Goal: Task Accomplishment & Management: Manage account settings

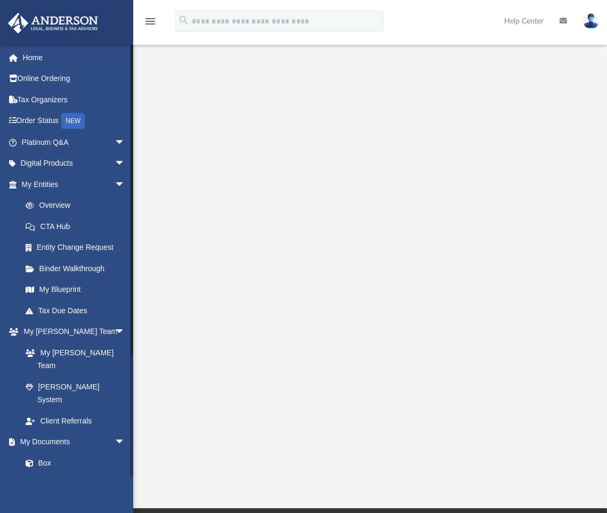
scroll to position [161, 0]
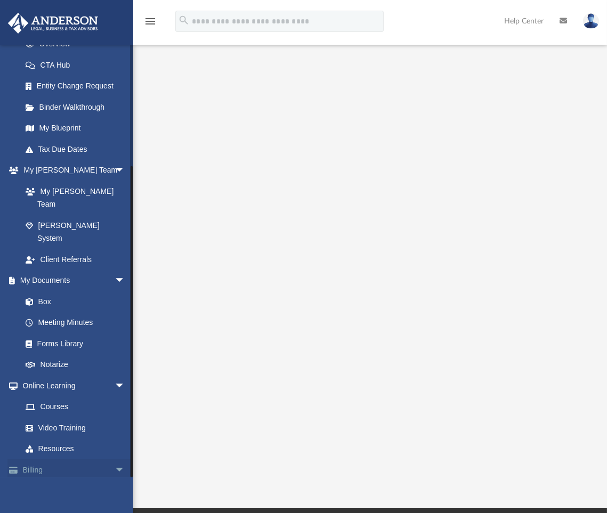
click at [53, 459] on link "Billing arrow_drop_down" at bounding box center [74, 469] width 134 height 21
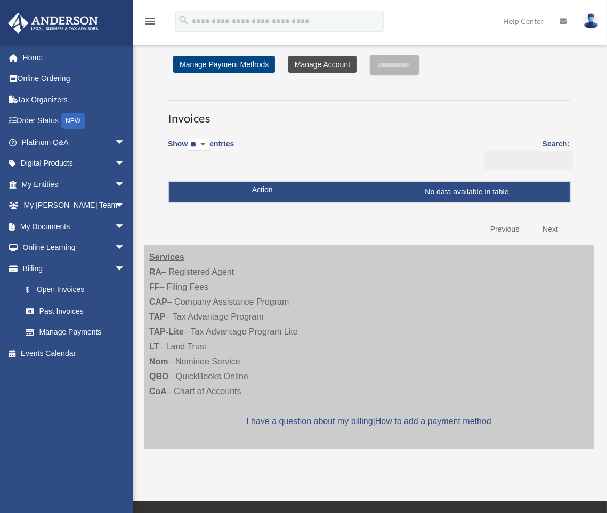
click at [316, 66] on link "Manage Account" at bounding box center [322, 64] width 68 height 17
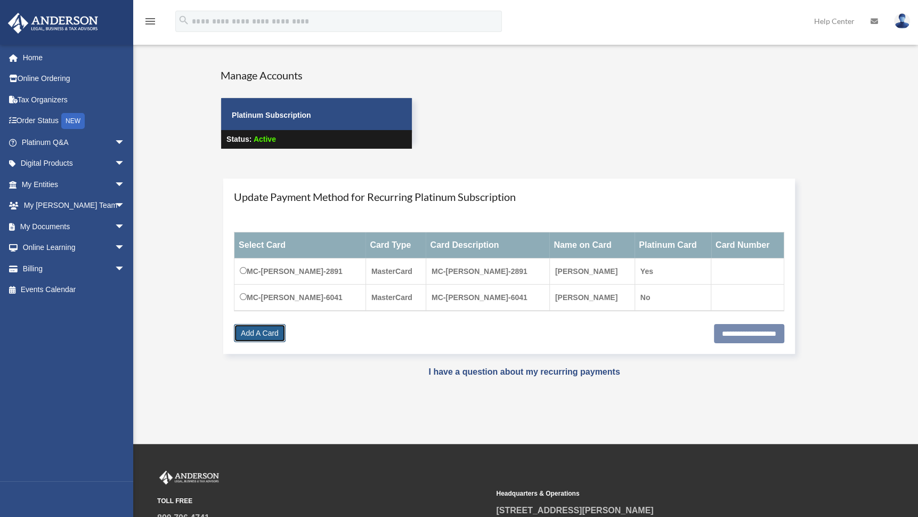
click at [265, 329] on link "Add A Card" at bounding box center [260, 333] width 52 height 18
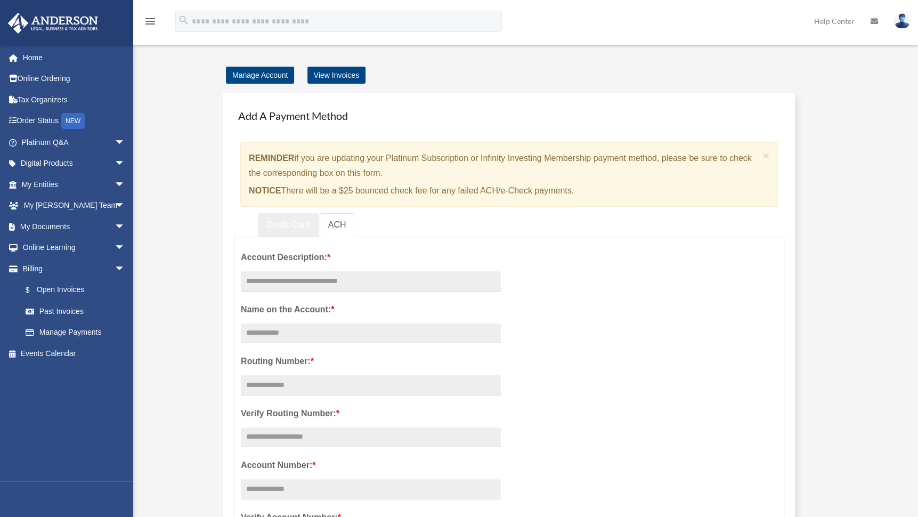
click at [298, 234] on link "Credit Card" at bounding box center [288, 225] width 61 height 24
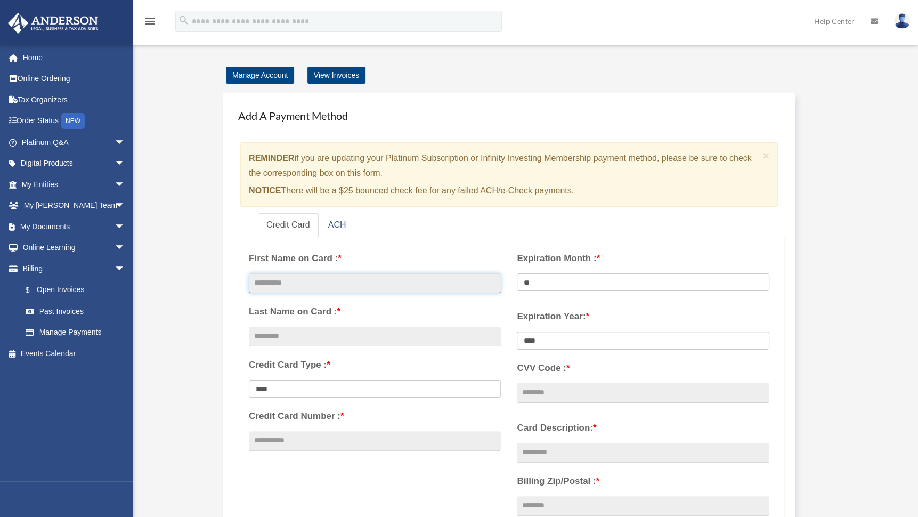
click at [305, 276] on input "text" at bounding box center [375, 283] width 252 height 20
type input "******"
type input "***"
click at [300, 442] on input "Credit Card Number : *" at bounding box center [375, 441] width 252 height 20
click at [199, 371] on div "Manage Account View Invoices Add A Payment Method × REMINDER if you are updatin…" at bounding box center [524, 483] width 777 height 830
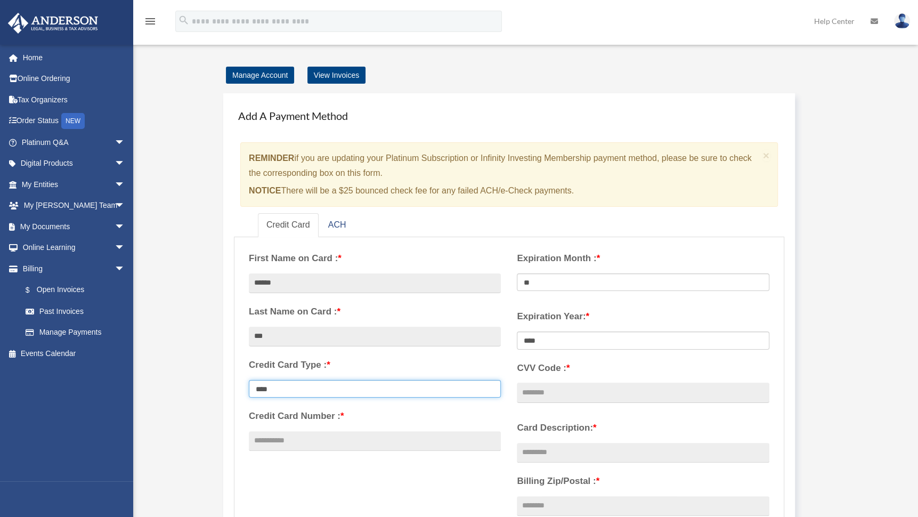
drag, startPoint x: 284, startPoint y: 390, endPoint x: 248, endPoint y: 389, distance: 36.2
click at [249, 389] on select "**********" at bounding box center [375, 389] width 252 height 18
select select "**********"
click at [249, 380] on select "**********" at bounding box center [375, 389] width 252 height 18
click at [277, 414] on label "Credit Card Number : *" at bounding box center [375, 416] width 252 height 16
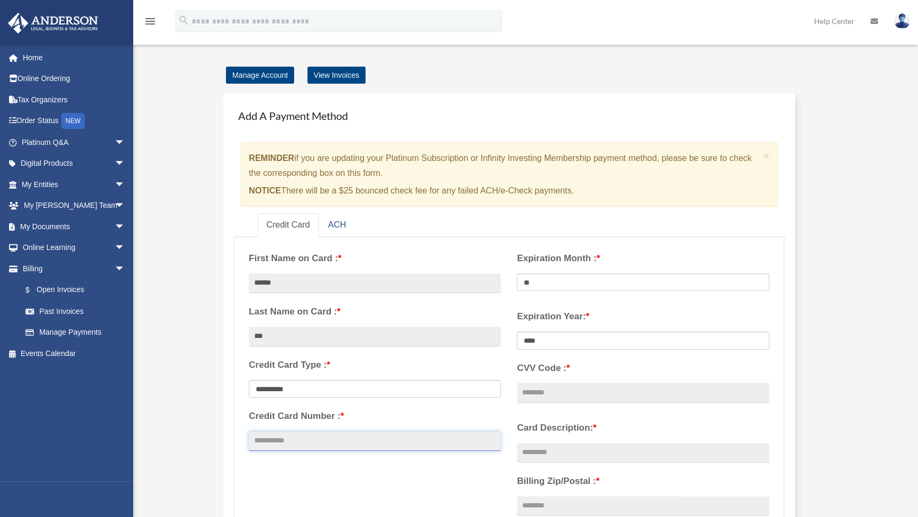
click at [277, 431] on input "Credit Card Number : *" at bounding box center [375, 441] width 252 height 20
click at [274, 435] on input "Credit Card Number : *" at bounding box center [375, 441] width 252 height 20
click at [260, 437] on input "Credit Card Number : *" at bounding box center [375, 441] width 252 height 20
type input "**********"
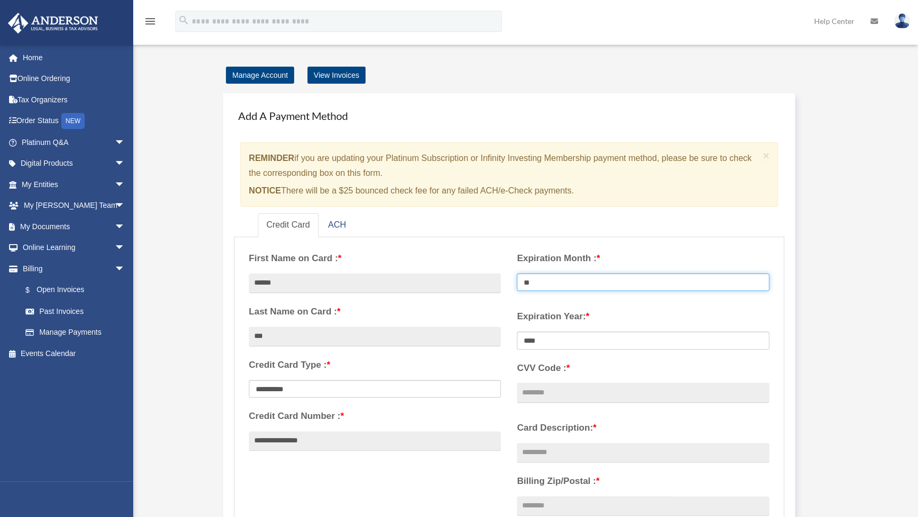
click at [579, 277] on select "** ** ** ** ** ** ** ** ** ** ** **" at bounding box center [643, 282] width 252 height 18
select select "**"
click at [517, 273] on select "** ** ** ** ** ** ** ** ** ** ** **" at bounding box center [643, 282] width 252 height 18
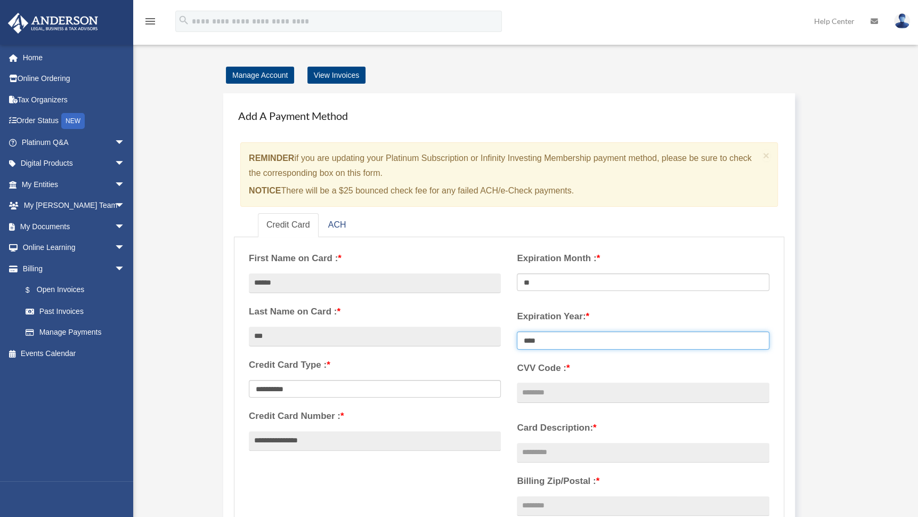
click at [579, 343] on select "**** **** **** **** **** **** **** **** ****" at bounding box center [643, 340] width 252 height 18
select select "****"
click at [517, 331] on select "**** **** **** **** **** **** **** **** ****" at bounding box center [643, 340] width 252 height 18
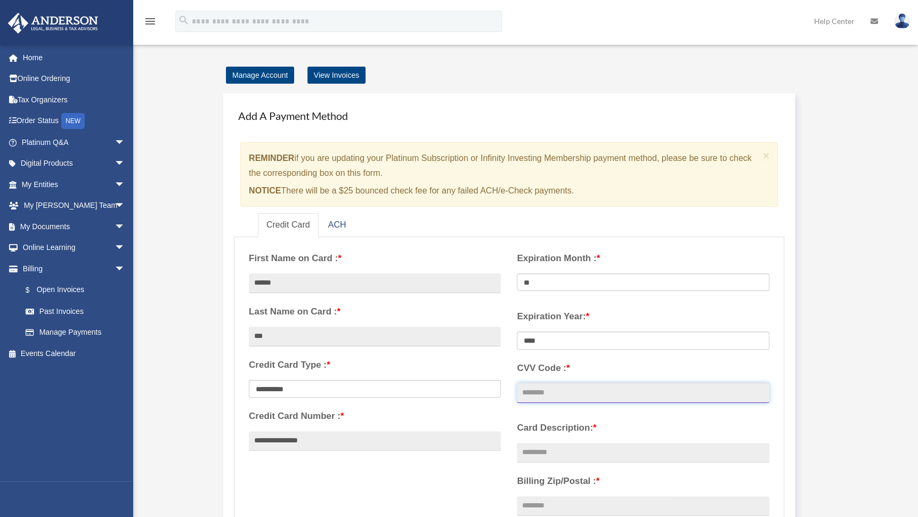
click at [554, 391] on input "CVV Code : *" at bounding box center [643, 392] width 252 height 20
type input "***"
click at [568, 454] on input "Card Description: *" at bounding box center [643, 453] width 252 height 20
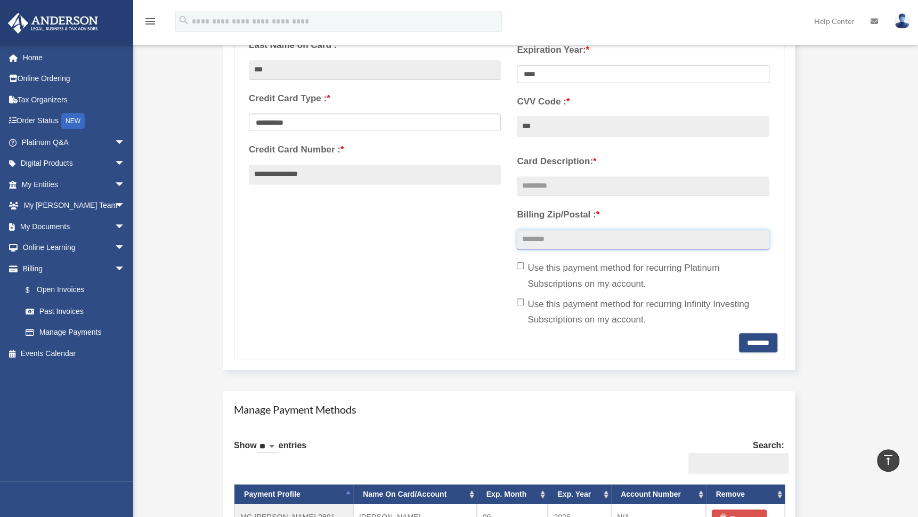
click at [551, 243] on input "Billing Zip/Postal : *" at bounding box center [643, 240] width 252 height 20
type input "*****"
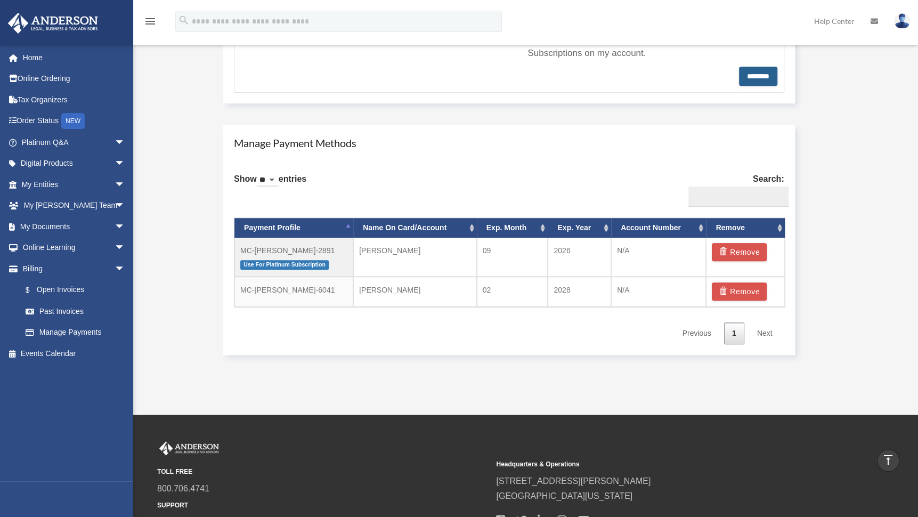
click at [763, 76] on input "********" at bounding box center [758, 76] width 38 height 19
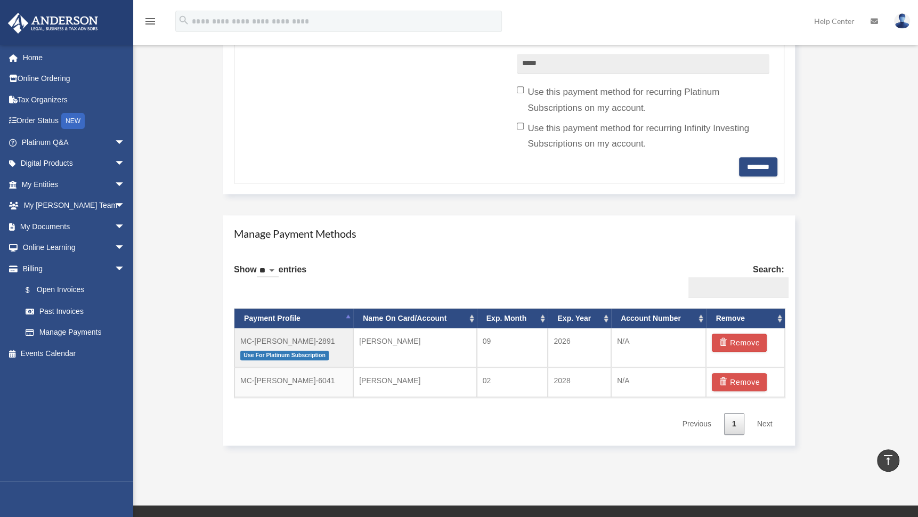
scroll to position [176, 0]
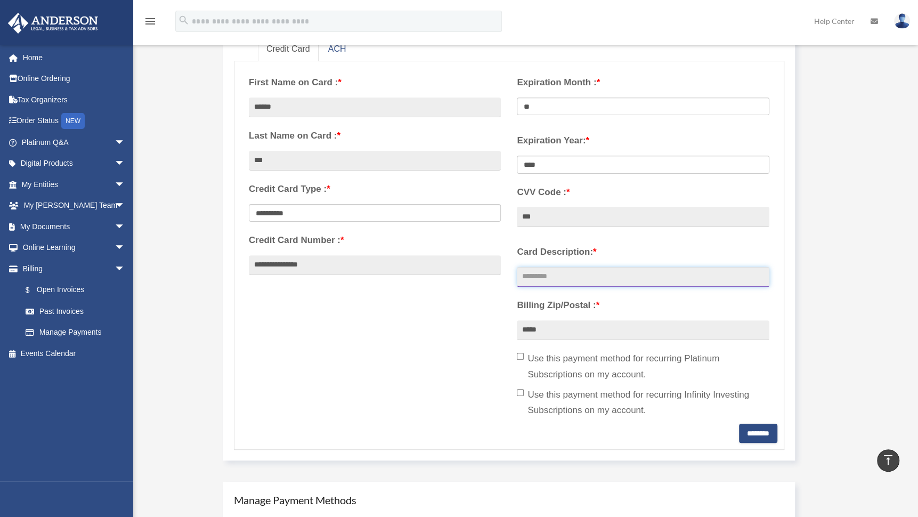
type input "*"
click at [565, 277] on input "****" at bounding box center [643, 277] width 252 height 20
type input "****"
click at [760, 434] on input "********" at bounding box center [758, 432] width 38 height 19
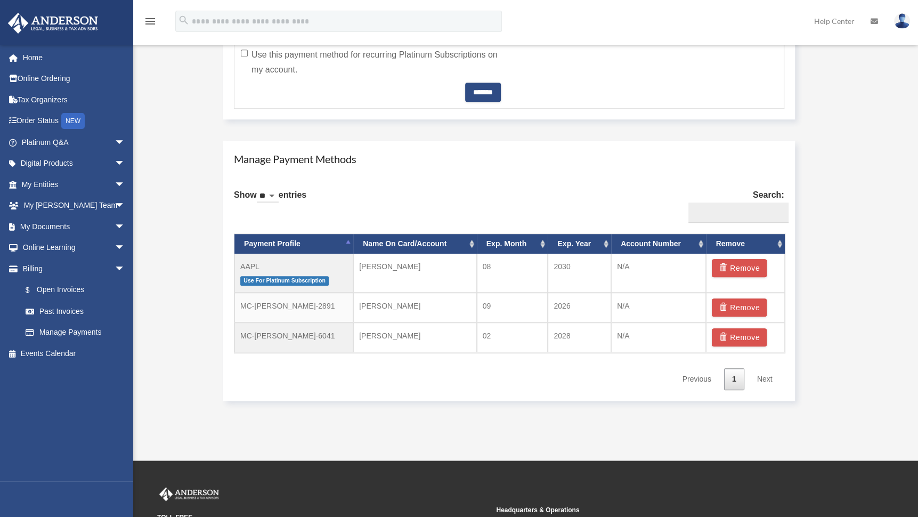
scroll to position [675, 0]
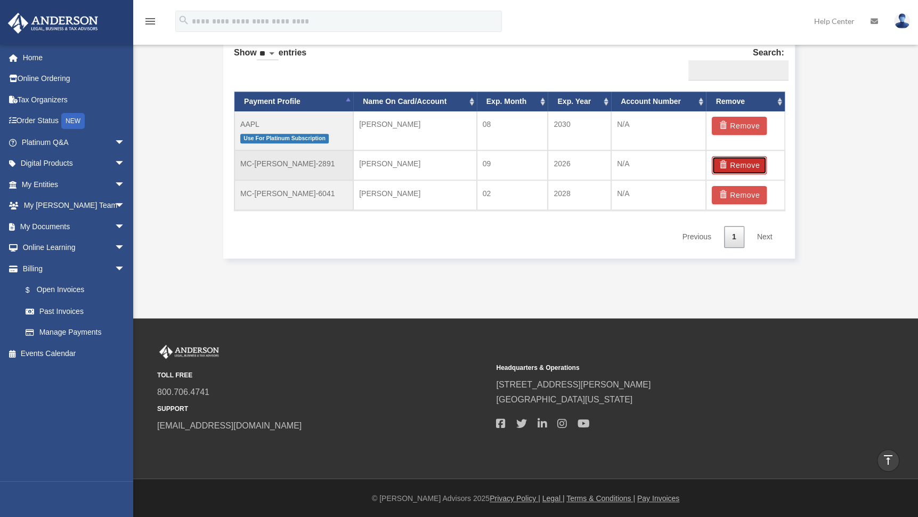
click at [749, 165] on button "Remove" at bounding box center [739, 165] width 55 height 18
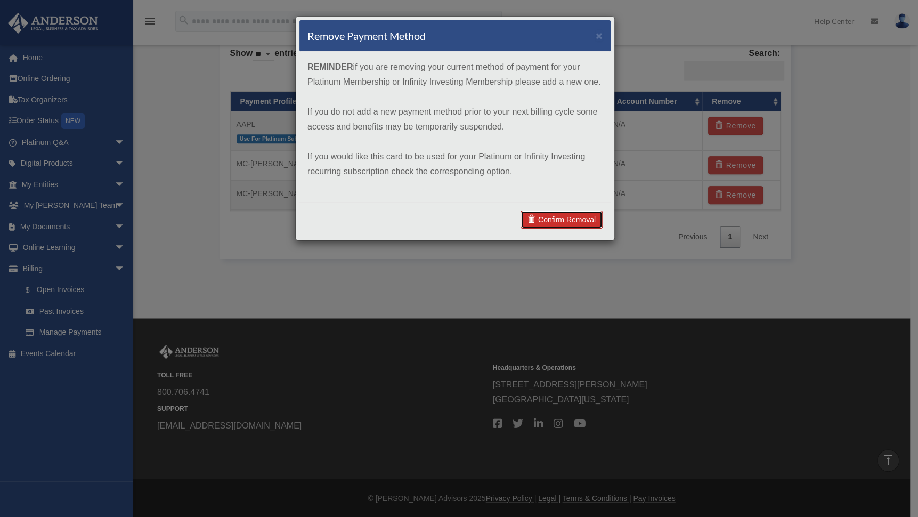
click at [567, 217] on link "Confirm Removal" at bounding box center [561, 219] width 82 height 18
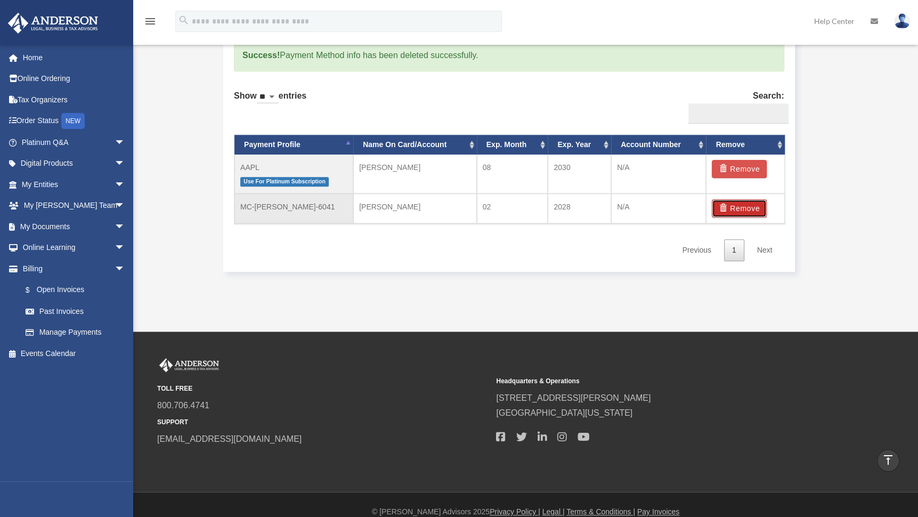
click at [742, 207] on button "Remove" at bounding box center [739, 208] width 55 height 18
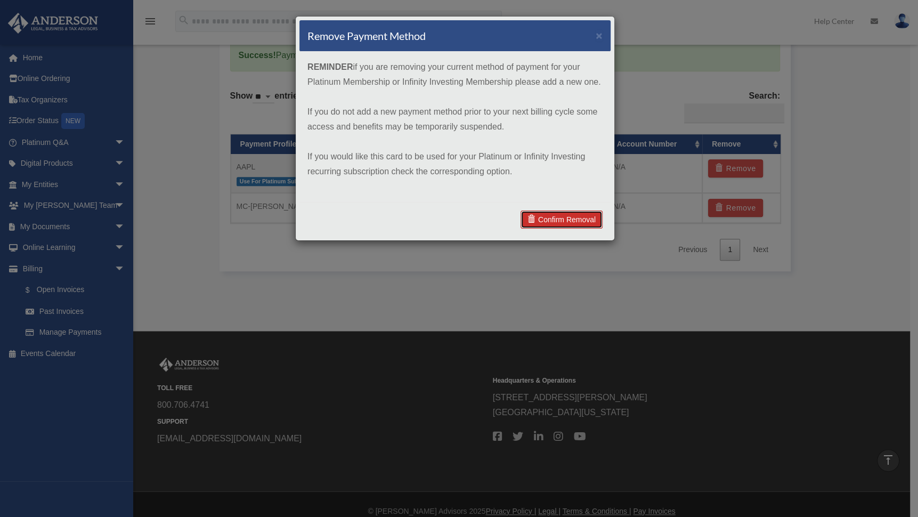
click at [584, 216] on link "Confirm Removal" at bounding box center [561, 219] width 82 height 18
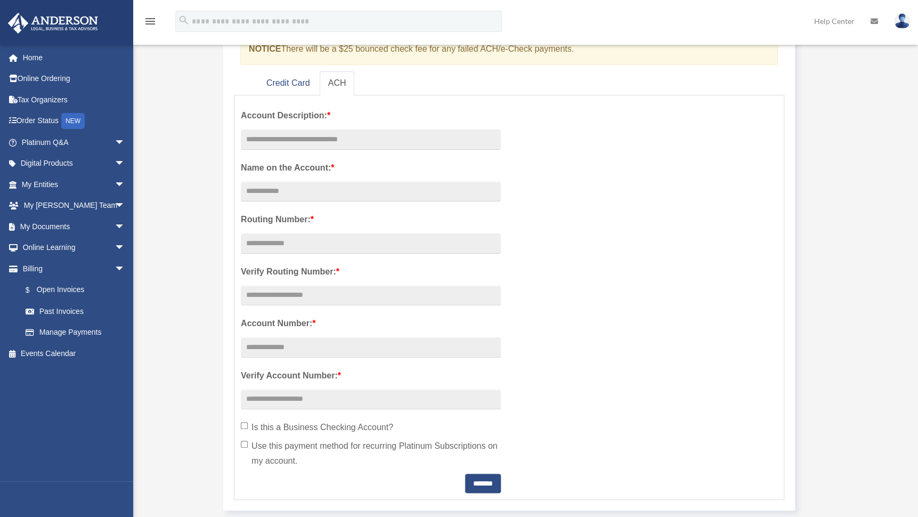
scroll to position [0, 0]
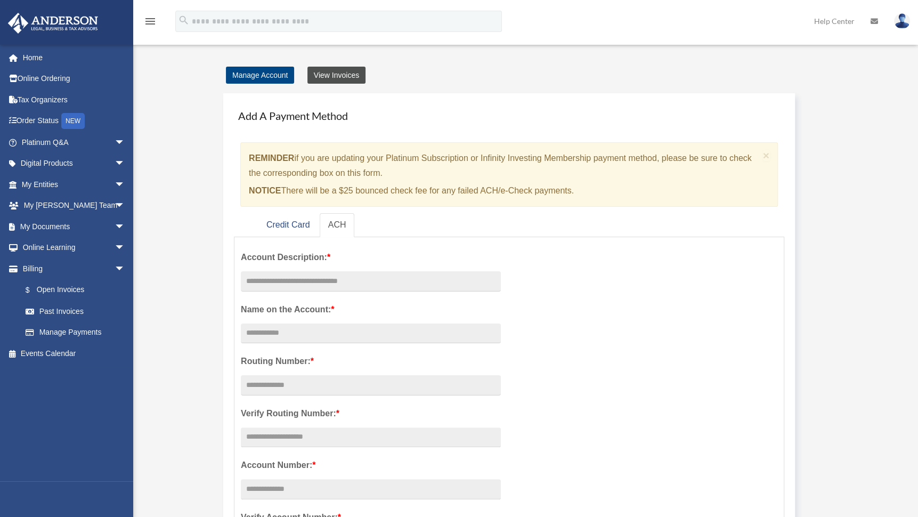
click at [352, 74] on link "View Invoices" at bounding box center [336, 75] width 58 height 17
click at [340, 76] on link "View Invoices" at bounding box center [336, 75] width 58 height 17
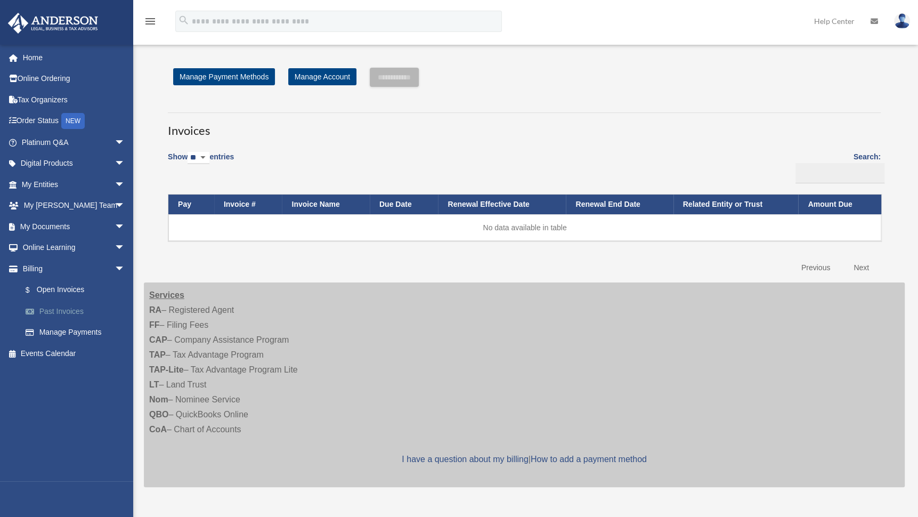
click at [64, 309] on link "Past Invoices" at bounding box center [78, 310] width 126 height 21
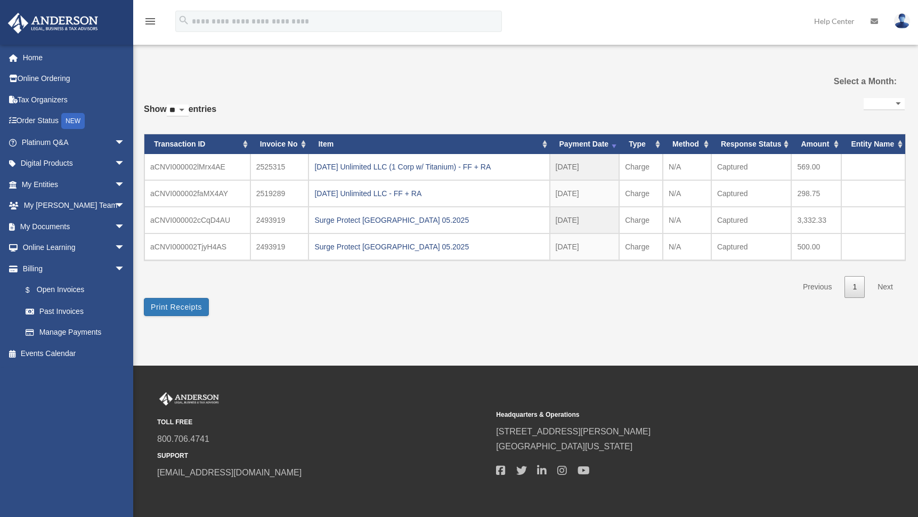
select select
drag, startPoint x: 687, startPoint y: 300, endPoint x: 683, endPoint y: 295, distance: 6.5
click at [687, 300] on div "**********" at bounding box center [524, 192] width 761 height 248
click at [63, 290] on link "$ Open Invoices" at bounding box center [78, 290] width 126 height 22
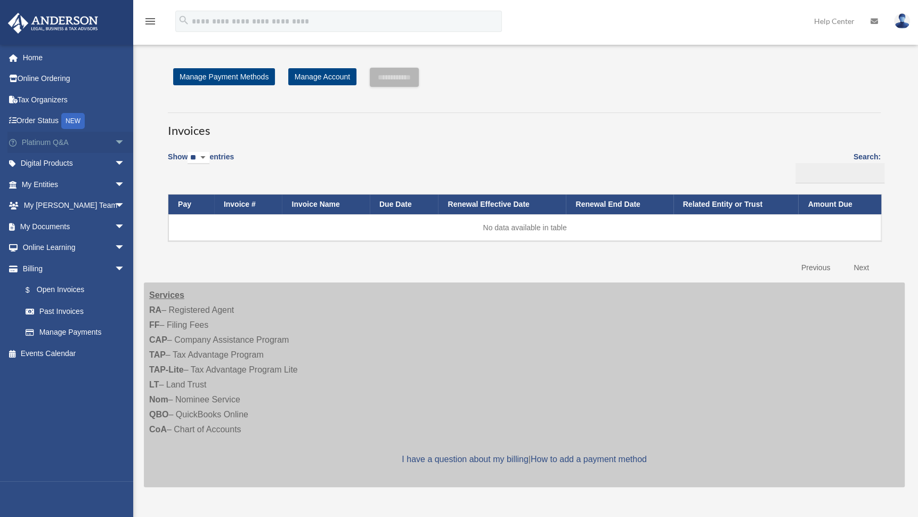
click at [59, 143] on link "Platinum Q&A arrow_drop_down" at bounding box center [74, 142] width 134 height 21
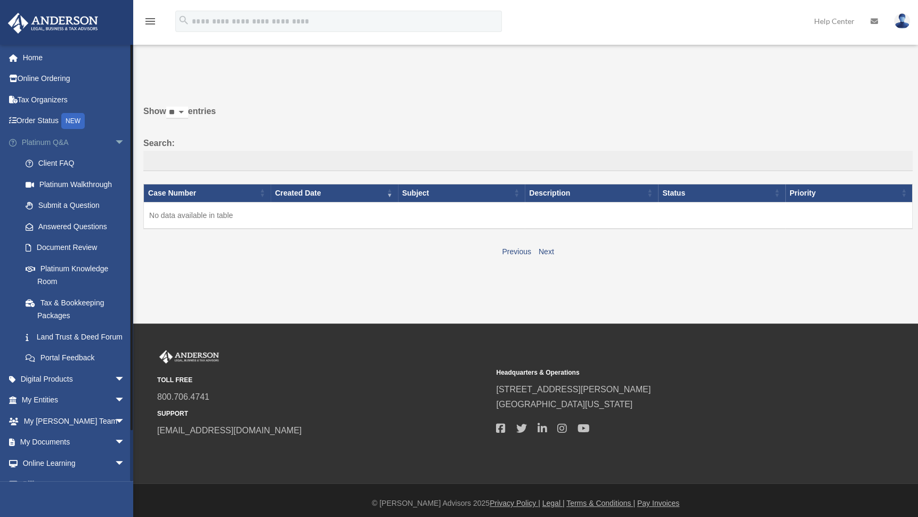
click at [56, 143] on link "Platinum Q&A arrow_drop_down" at bounding box center [74, 142] width 134 height 21
click at [82, 267] on link "Platinum Knowledge Room" at bounding box center [78, 275] width 126 height 34
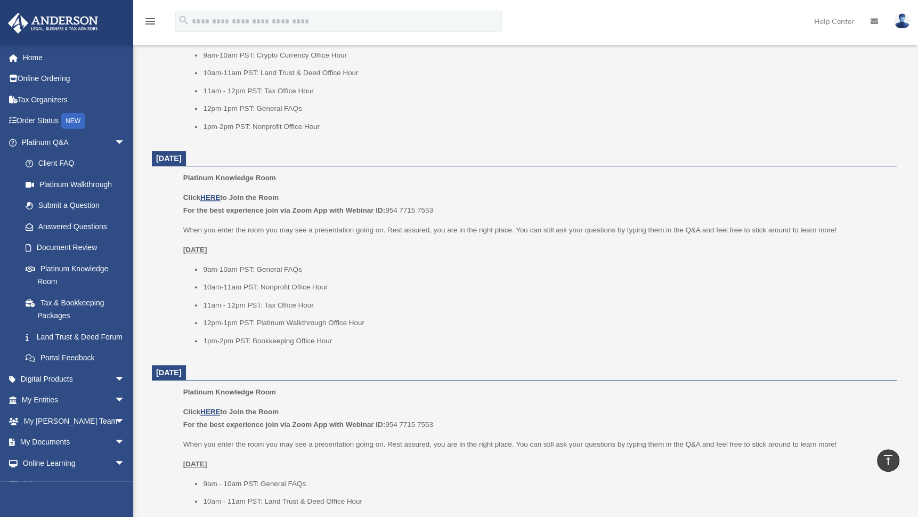
scroll to position [266, 0]
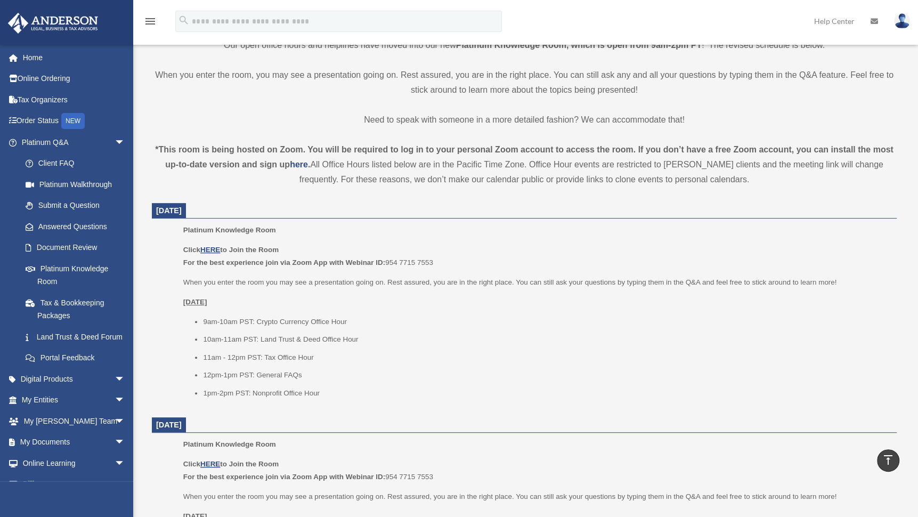
click at [456, 321] on li "9am-10am PST: Crypto Currency Office Hour" at bounding box center [546, 321] width 686 height 13
click at [429, 324] on li "9am-10am PST: Crypto Currency Office Hour" at bounding box center [546, 321] width 686 height 13
drag, startPoint x: 369, startPoint y: 491, endPoint x: 369, endPoint y: 485, distance: 5.9
click at [369, 491] on p "When you enter the room you may see a presentation going on. Rest assured, you …" at bounding box center [536, 496] width 706 height 13
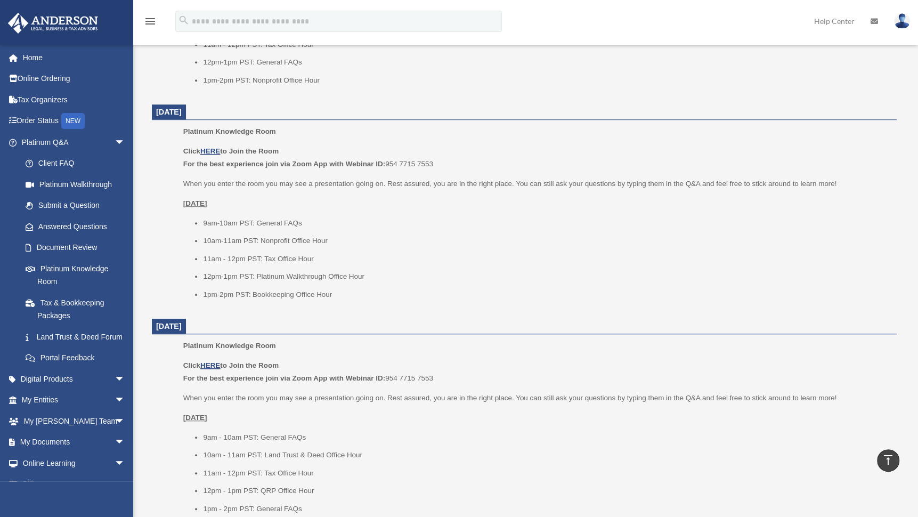
scroll to position [581, 0]
drag, startPoint x: 309, startPoint y: 490, endPoint x: 316, endPoint y: 482, distance: 10.2
click at [312, 490] on li "12pm - 1pm PST: QRP Office Hour" at bounding box center [546, 489] width 686 height 13
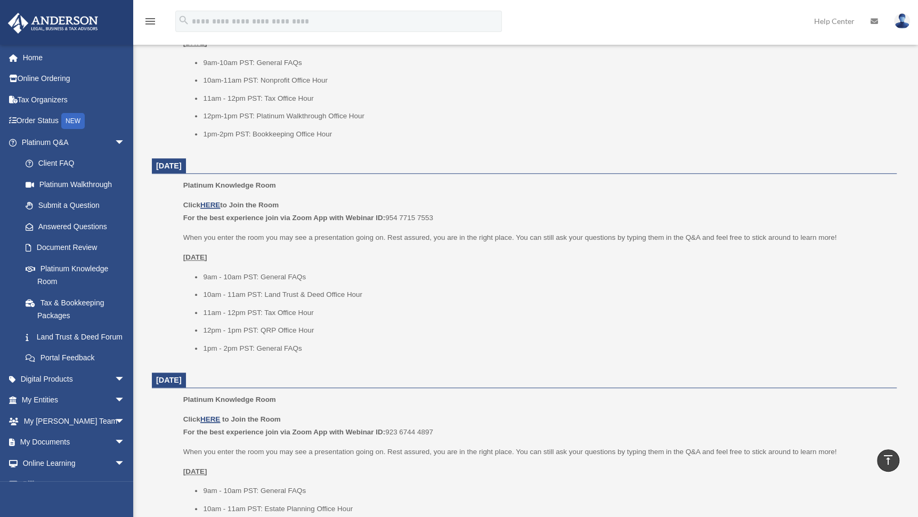
scroll to position [741, 0]
click at [292, 491] on li "9am - 10am PST: General FAQs" at bounding box center [546, 489] width 686 height 13
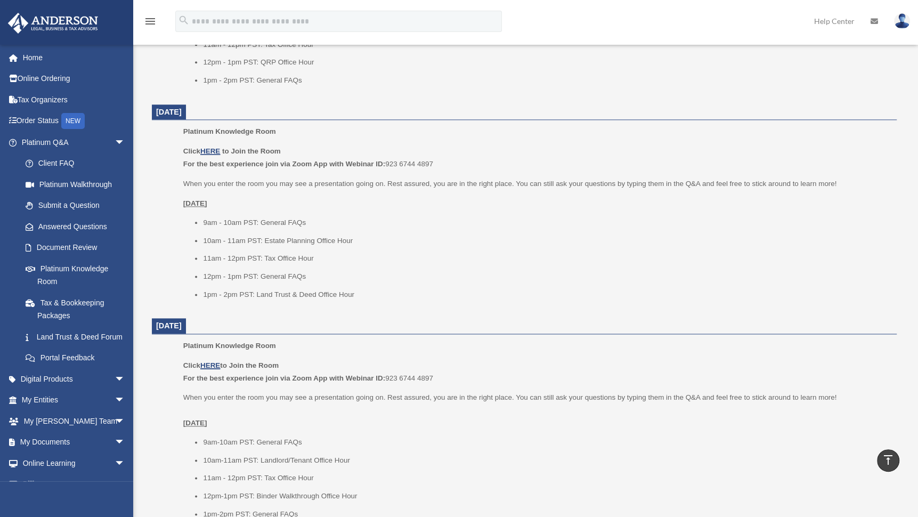
scroll to position [1273, 0]
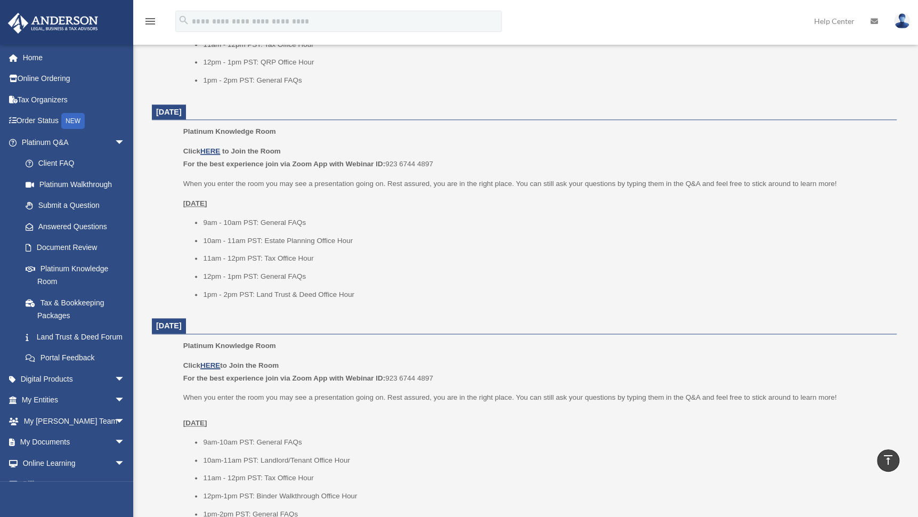
click at [437, 485] on ul "9am-10am PST: General FAQs 10am-11am PST: Landlord/Tenant Office Hour 11am - 12…" at bounding box center [536, 478] width 706 height 84
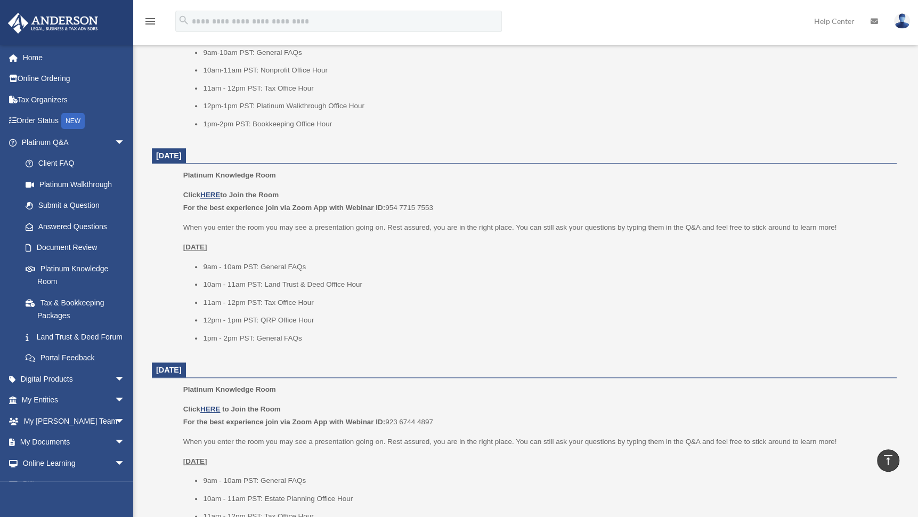
scroll to position [0, 0]
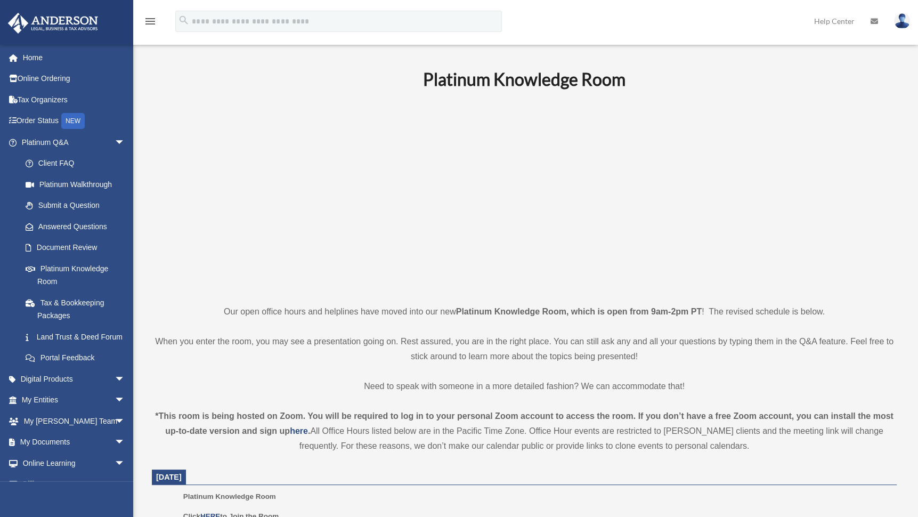
click at [231, 309] on p "Our open office hours and helplines have moved into our new Platinum Knowledge …" at bounding box center [524, 311] width 745 height 15
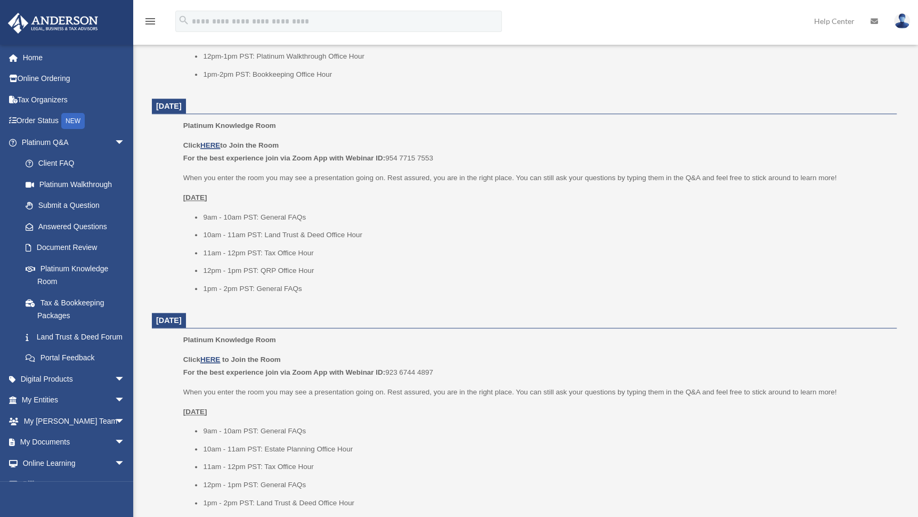
scroll to position [1282, 0]
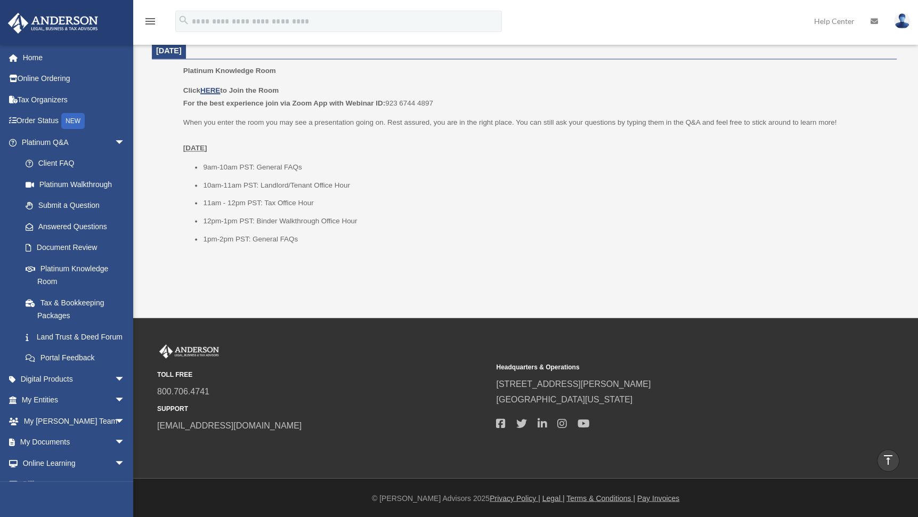
click at [427, 142] on p "When you enter the room you may see a presentation going on. Rest assured, you …" at bounding box center [536, 135] width 706 height 38
click at [38, 411] on link "My Entities arrow_drop_down" at bounding box center [74, 399] width 134 height 21
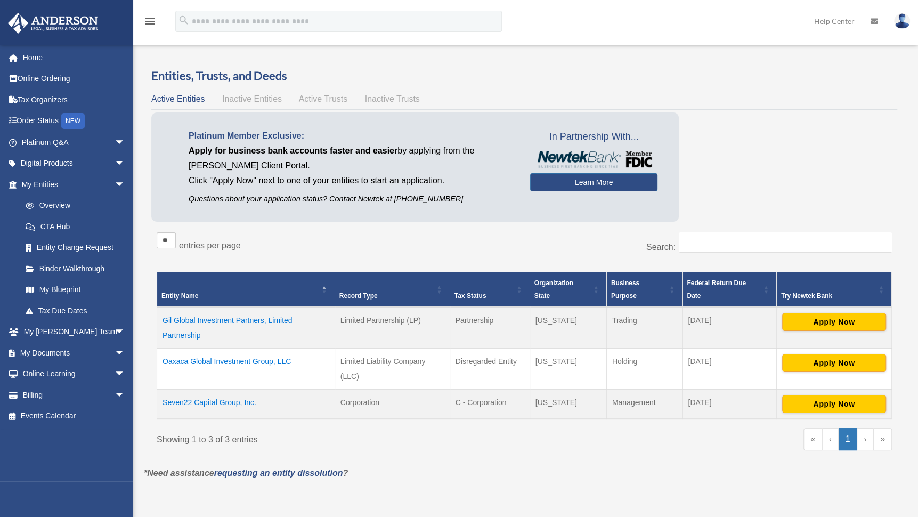
click at [494, 458] on div "Showing 1 to 3 of 3 entries « ‹ 1 › »" at bounding box center [524, 444] width 735 height 32
click at [835, 366] on button "Apply Now" at bounding box center [834, 363] width 104 height 18
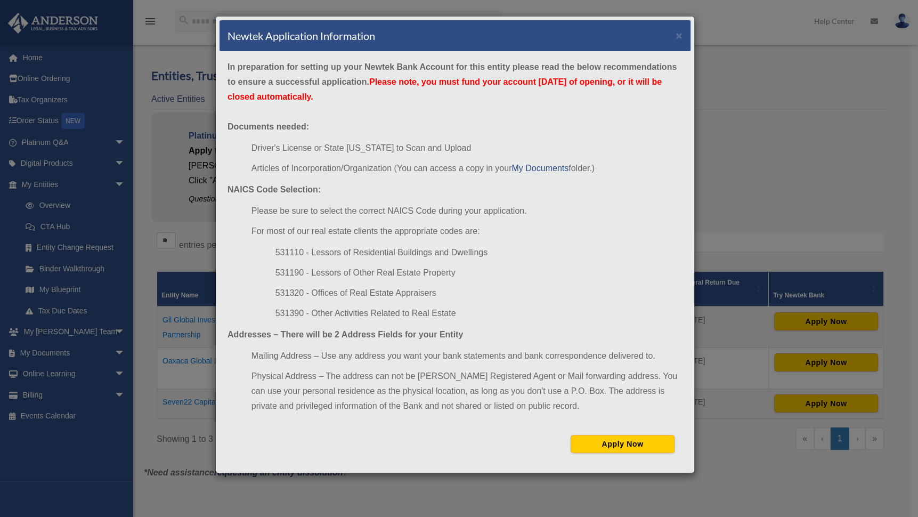
click at [575, 84] on span "Please note, you must fund your account within 45 days of opening, or it will b…" at bounding box center [444, 89] width 434 height 24
click at [677, 34] on button "×" at bounding box center [678, 35] width 7 height 11
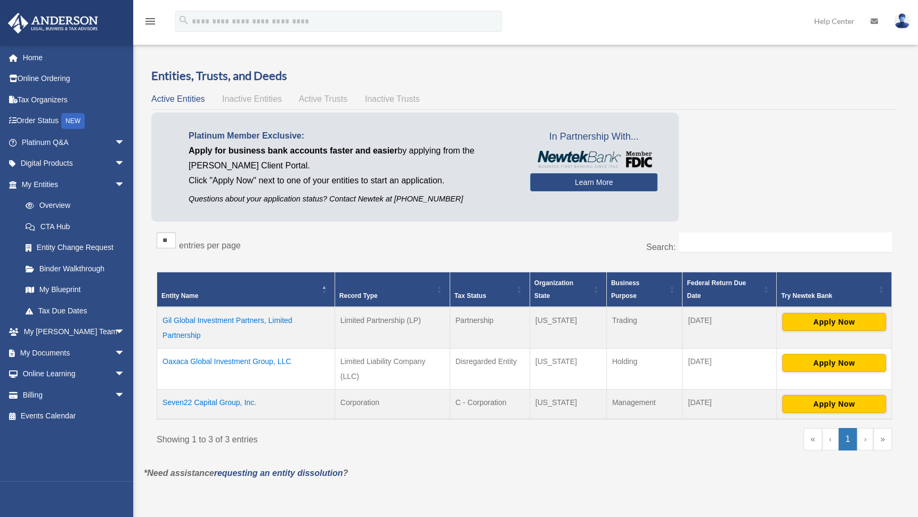
click at [804, 291] on div "Try Newtek Bank" at bounding box center [828, 295] width 94 height 13
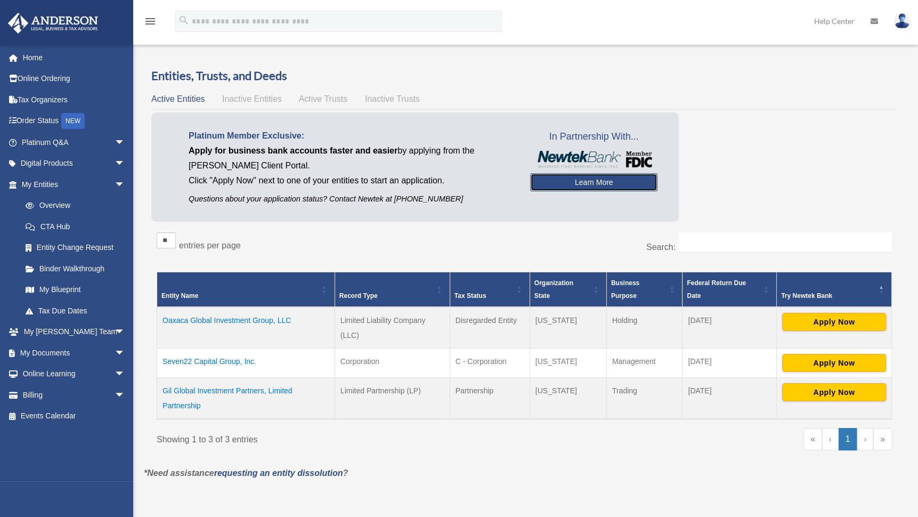
click at [583, 175] on link "Learn More" at bounding box center [593, 182] width 127 height 18
click at [583, 181] on link "Learn More" at bounding box center [593, 182] width 127 height 18
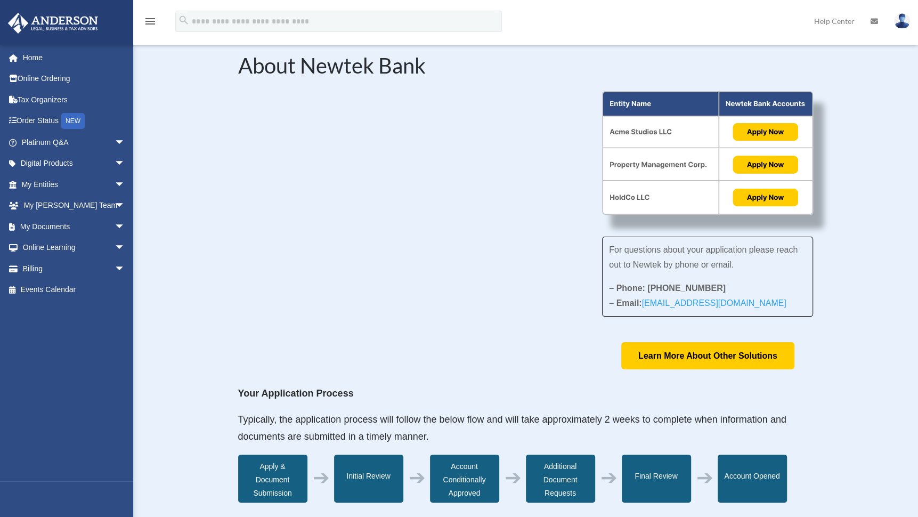
scroll to position [266, 0]
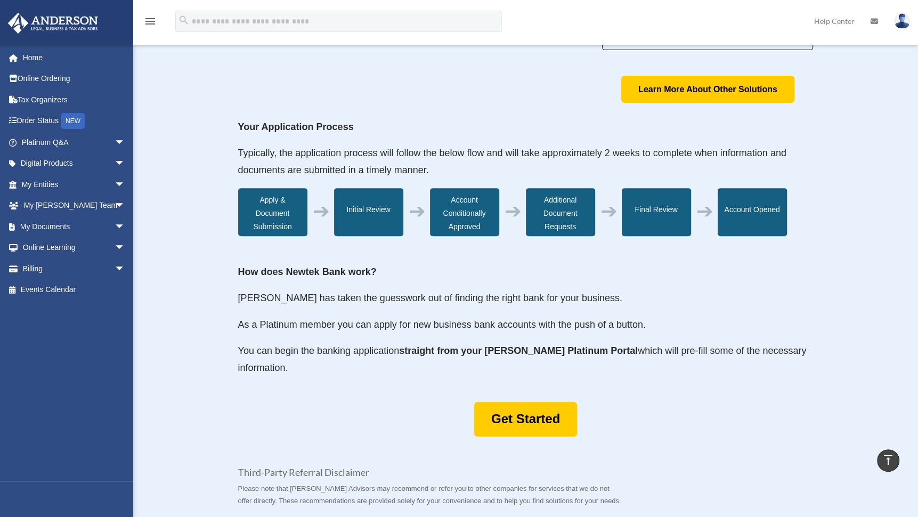
click at [496, 353] on strong "straight from your [PERSON_NAME] Platinum Portal" at bounding box center [518, 350] width 239 height 11
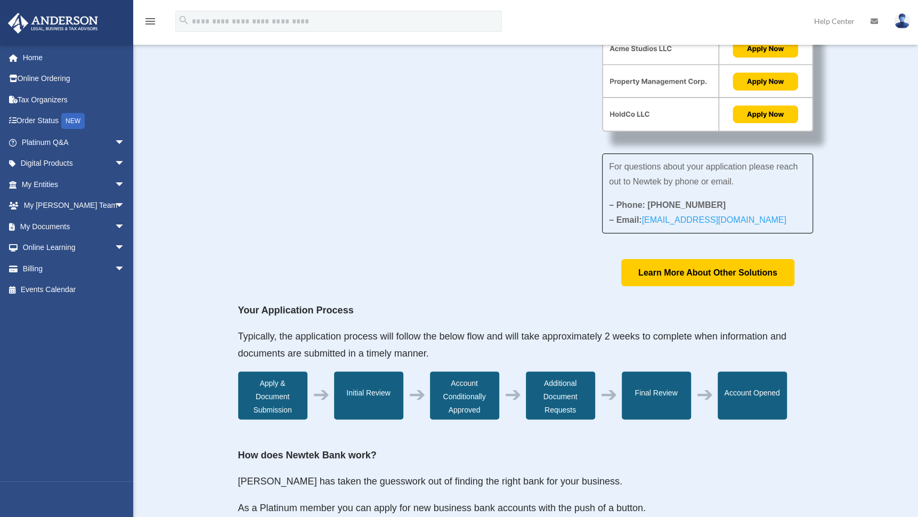
scroll to position [0, 0]
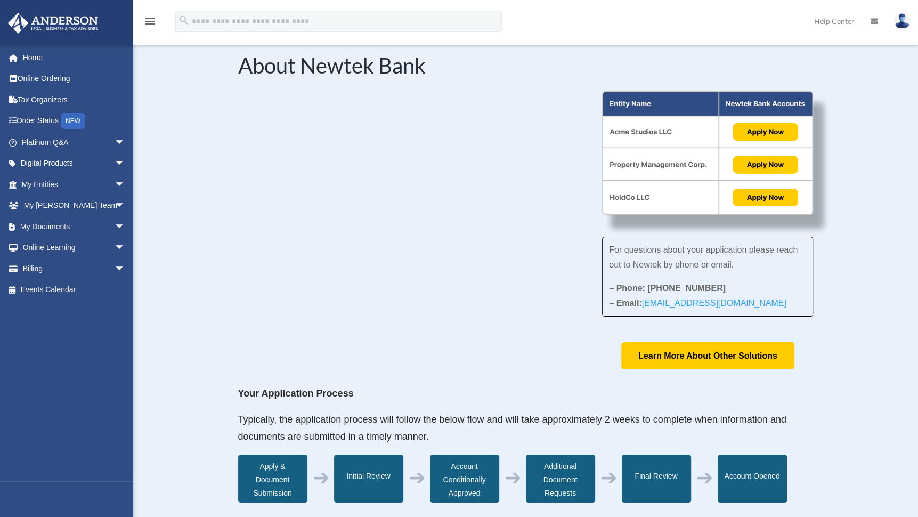
click at [565, 476] on div "Additional Document Requests" at bounding box center [560, 478] width 69 height 48
click at [672, 478] on div "Final Review" at bounding box center [656, 478] width 69 height 48
click at [761, 475] on div "Account Opened" at bounding box center [751, 478] width 69 height 48
click at [716, 353] on div "About Newtek Bank For questions about your application please reach out to Newt…" at bounding box center [525, 473] width 785 height 900
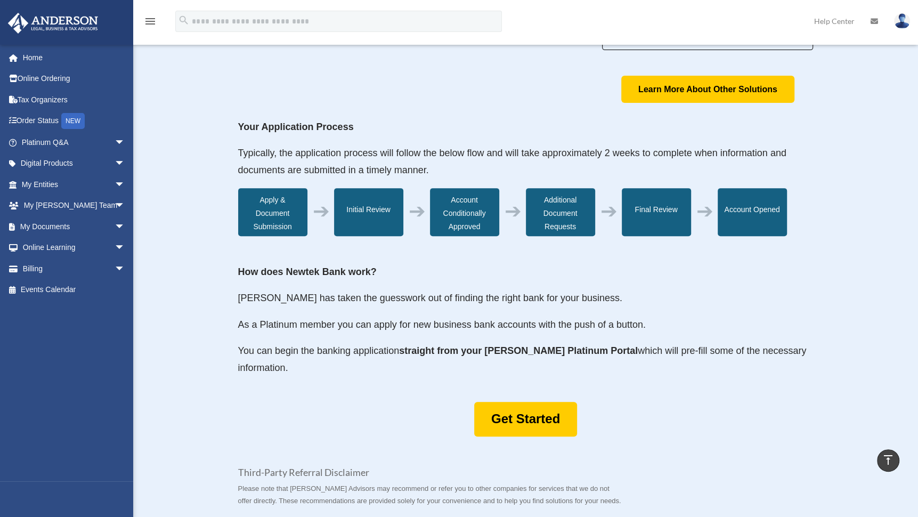
scroll to position [533, 0]
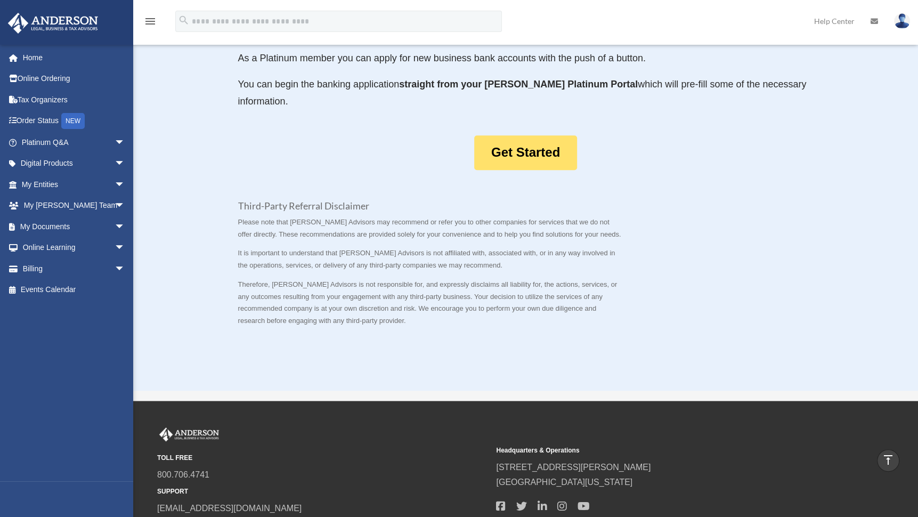
click at [512, 160] on link "Get Started" at bounding box center [525, 152] width 103 height 35
click at [510, 153] on link "Get Started" at bounding box center [525, 152] width 103 height 35
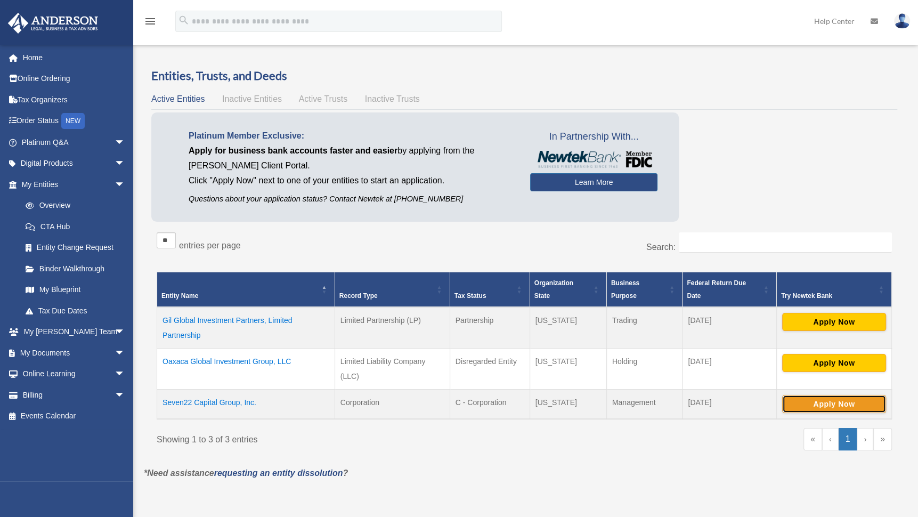
click at [809, 403] on button "Apply Now" at bounding box center [834, 404] width 104 height 18
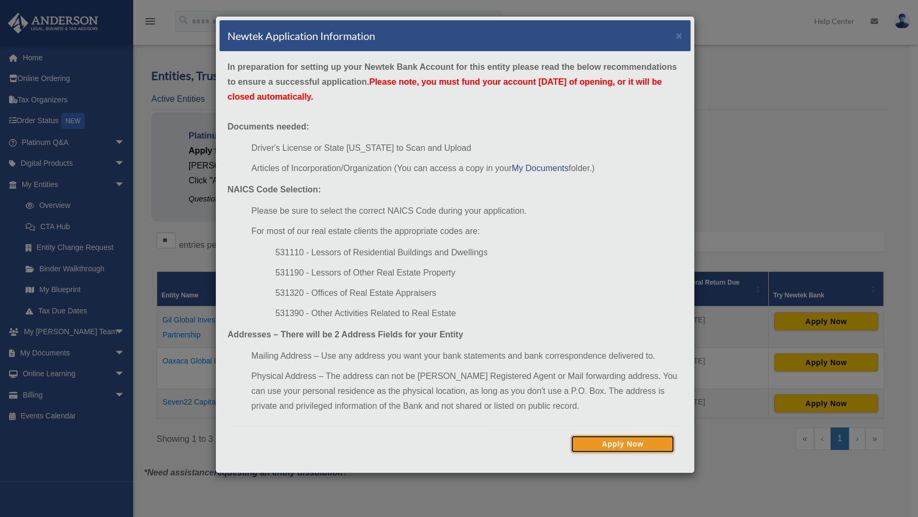
click at [633, 445] on button "Apply Now" at bounding box center [622, 444] width 104 height 18
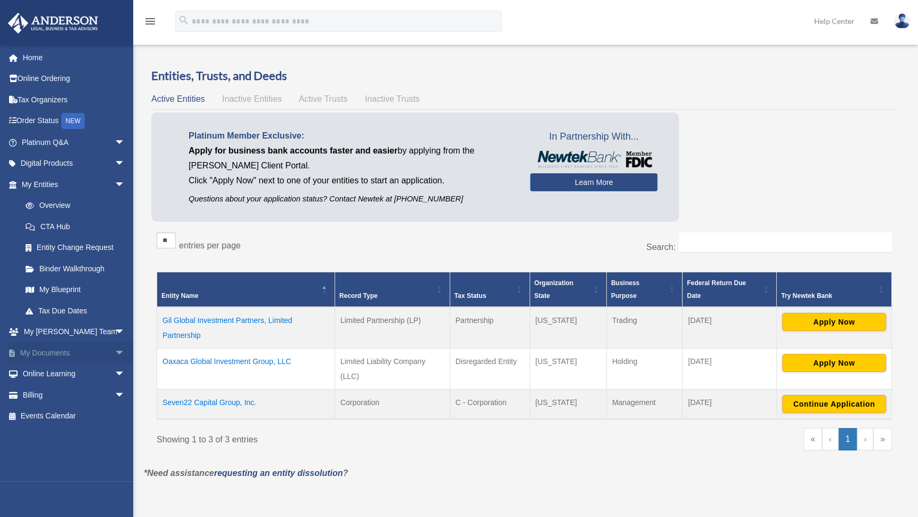
click at [50, 352] on link "My Documents arrow_drop_down" at bounding box center [74, 352] width 134 height 21
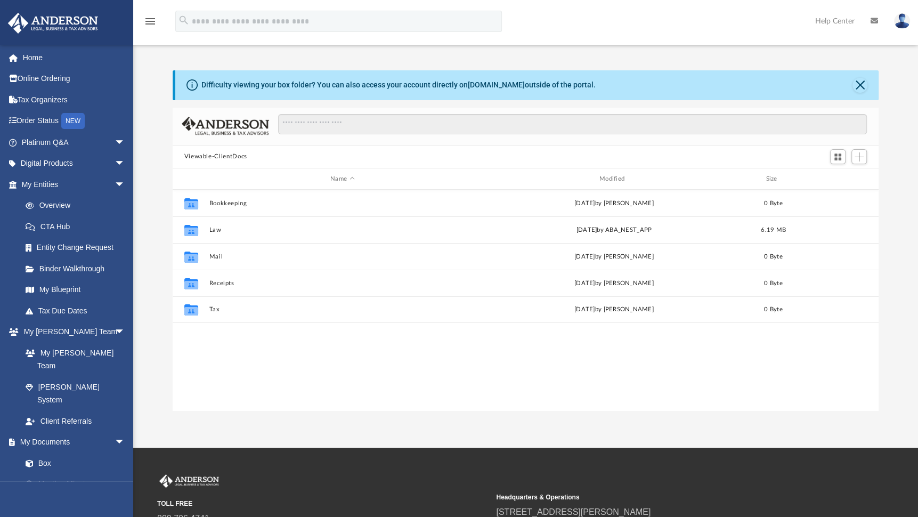
scroll to position [234, 698]
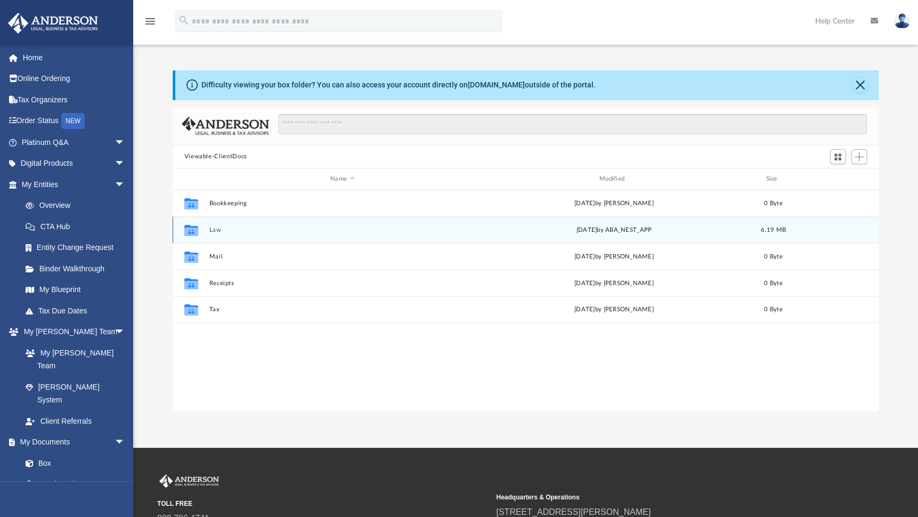
click at [201, 232] on div "Collaborated Folder" at bounding box center [190, 230] width 27 height 17
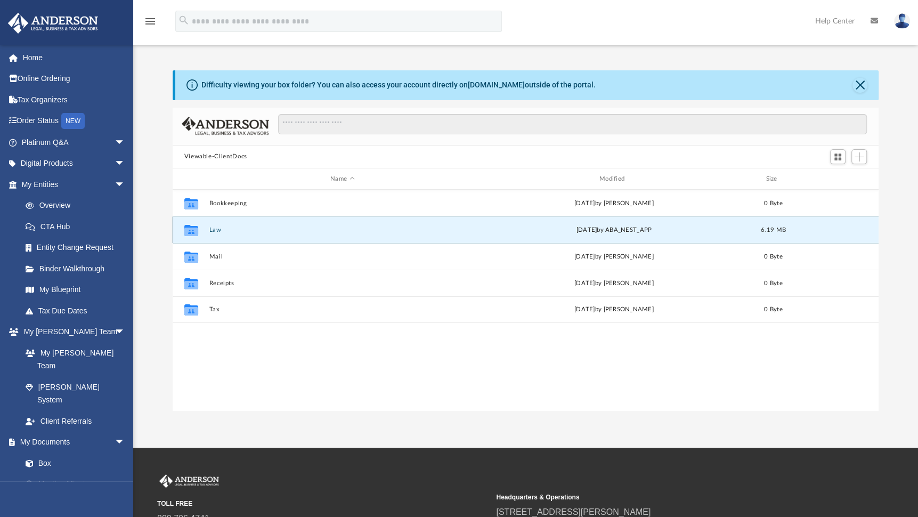
click at [212, 228] on button "Law" at bounding box center [342, 229] width 267 height 7
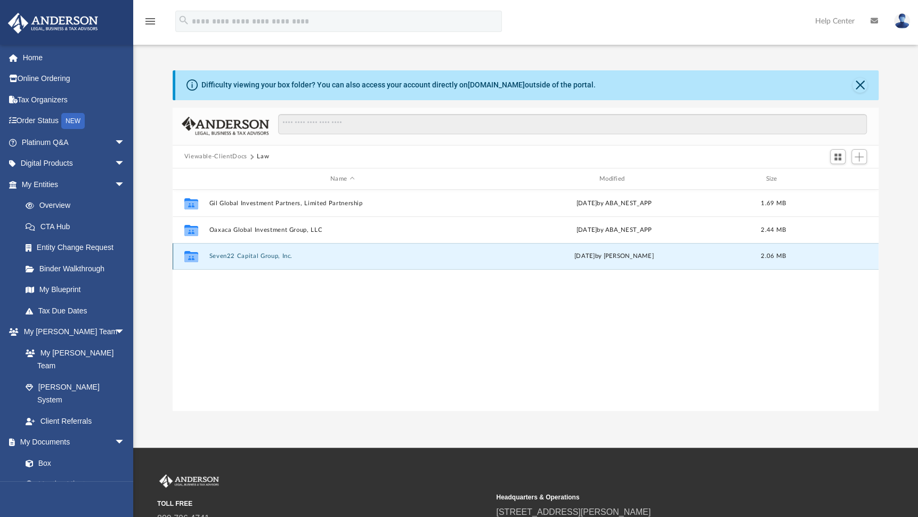
click at [271, 256] on button "Seven22 Capital Group, Inc." at bounding box center [342, 256] width 267 height 7
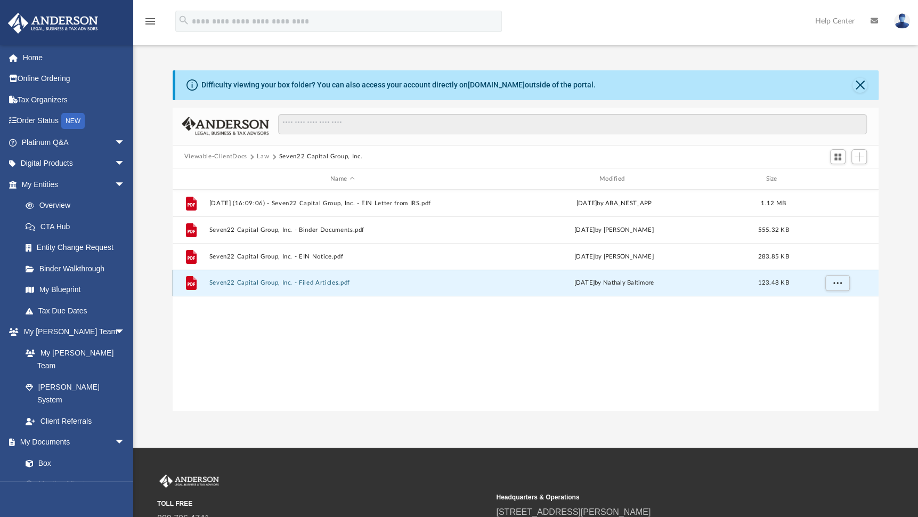
click at [326, 281] on button "Seven22 Capital Group, Inc. - Filed Articles.pdf" at bounding box center [342, 283] width 267 height 7
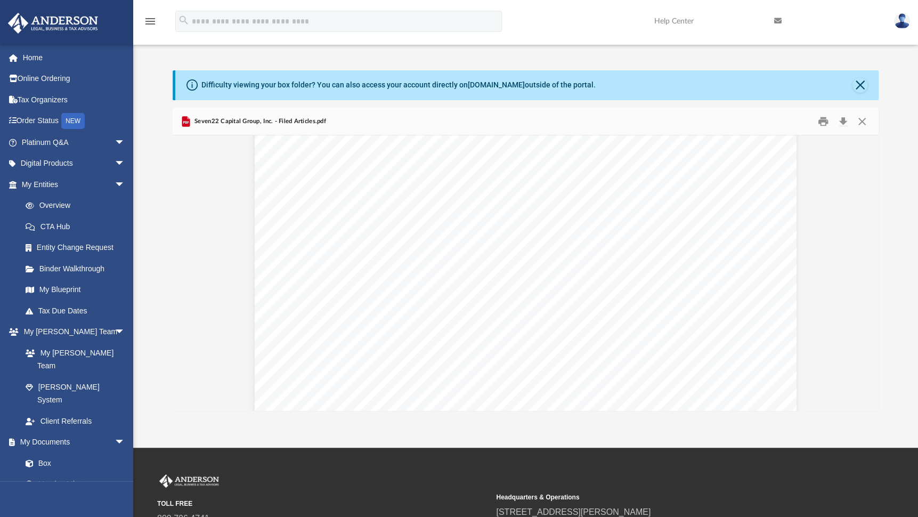
scroll to position [213, 0]
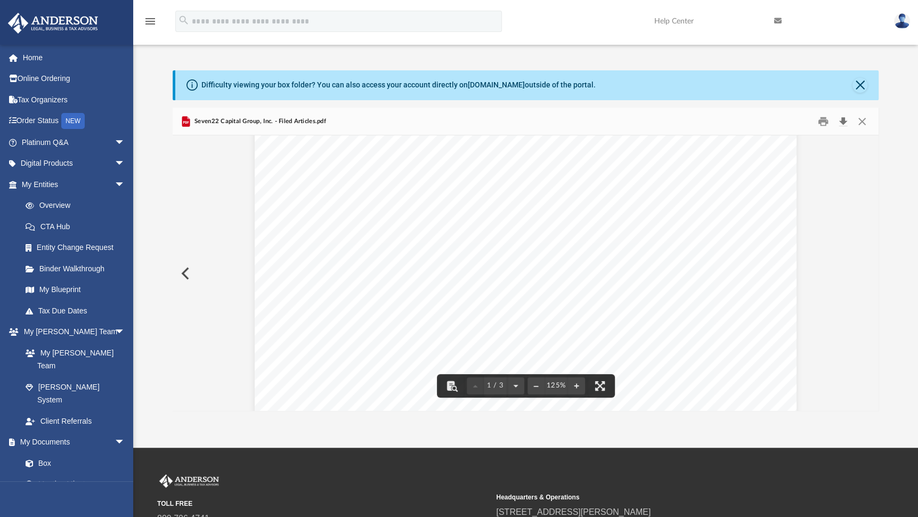
click at [843, 122] on button "Download" at bounding box center [842, 121] width 19 height 17
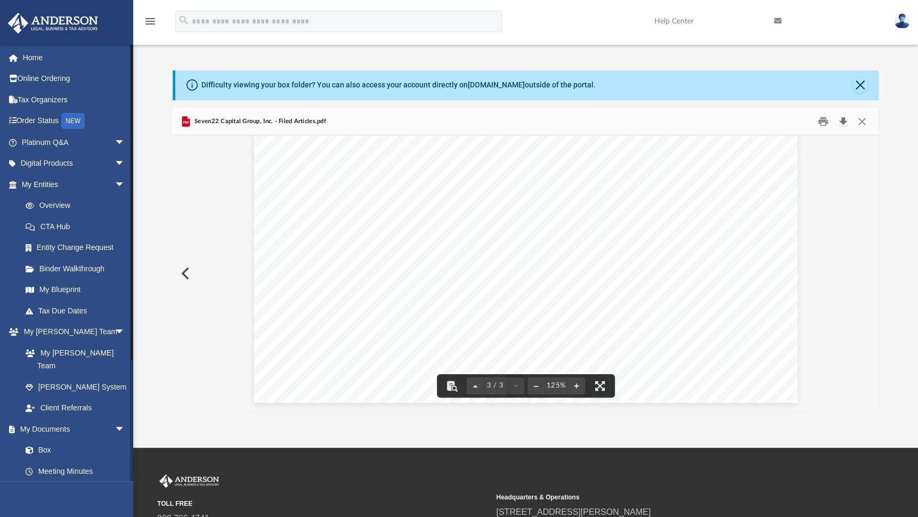
scroll to position [1615, 0]
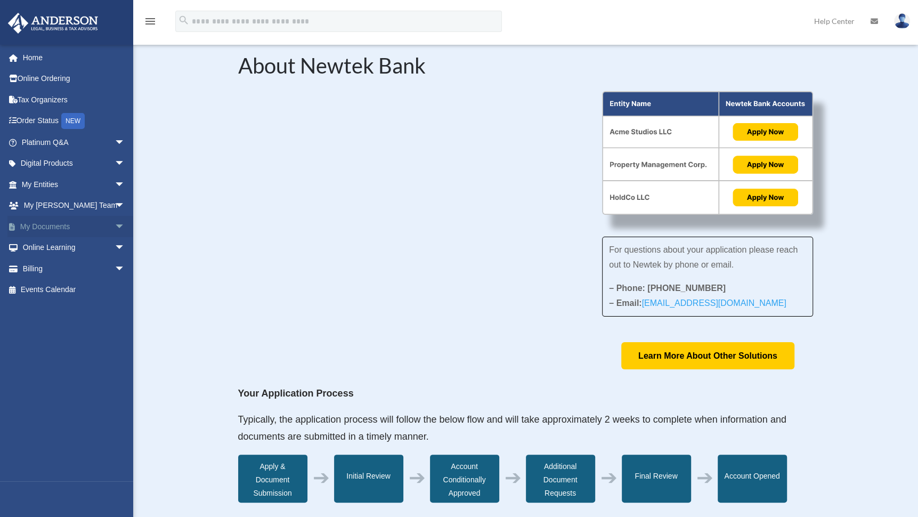
click at [56, 225] on link "My Documents arrow_drop_down" at bounding box center [74, 226] width 134 height 21
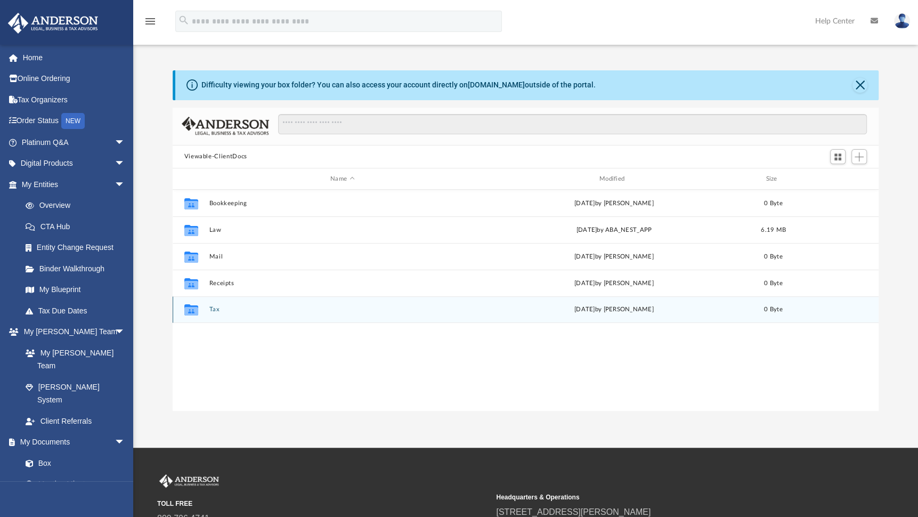
scroll to position [234, 698]
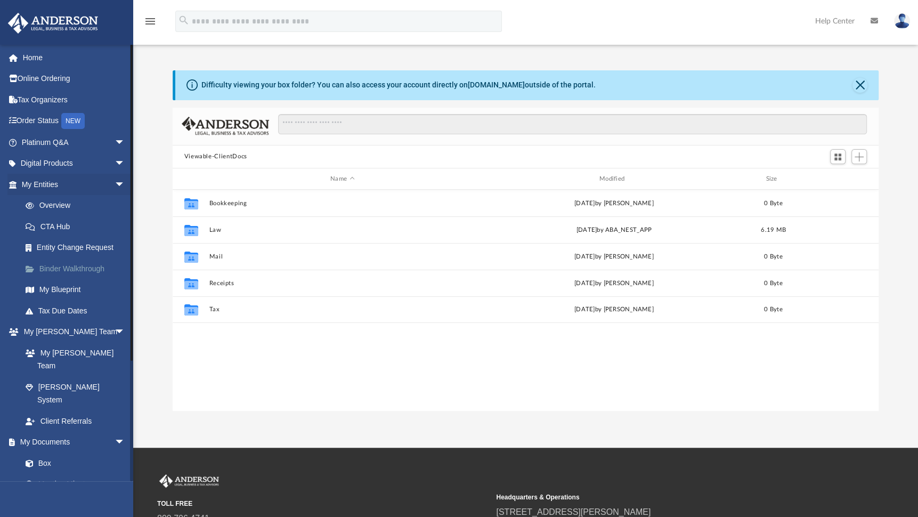
click at [64, 264] on link "Binder Walkthrough" at bounding box center [78, 268] width 126 height 21
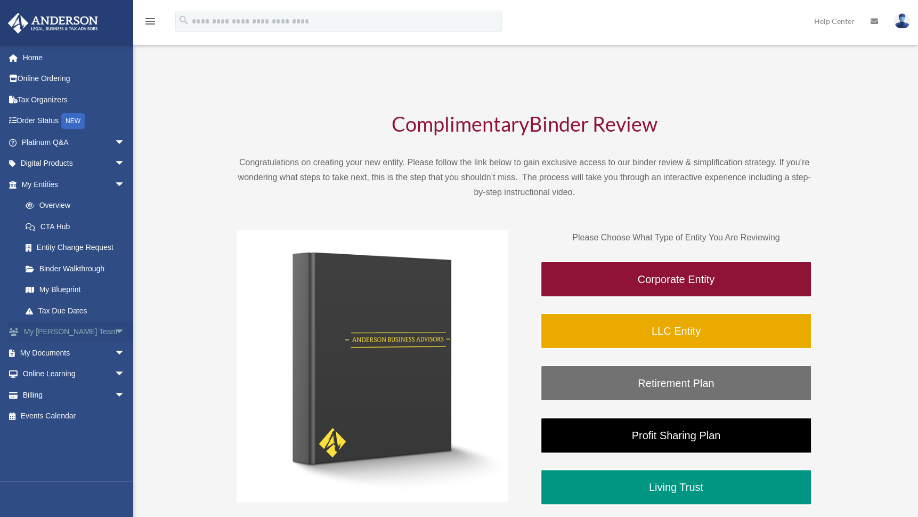
click at [70, 331] on link "My [PERSON_NAME] Team arrow_drop_down" at bounding box center [74, 331] width 134 height 21
click at [65, 351] on link "My Documents arrow_drop_down" at bounding box center [74, 352] width 134 height 21
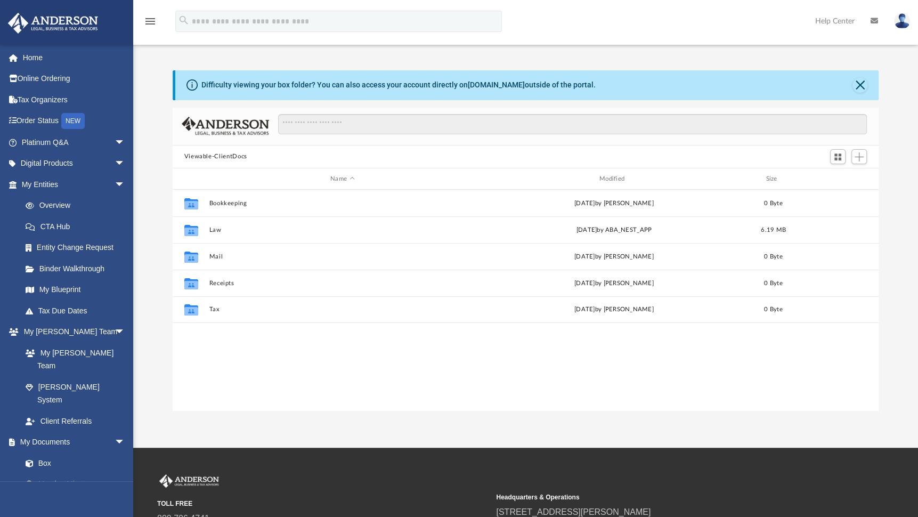
scroll to position [234, 698]
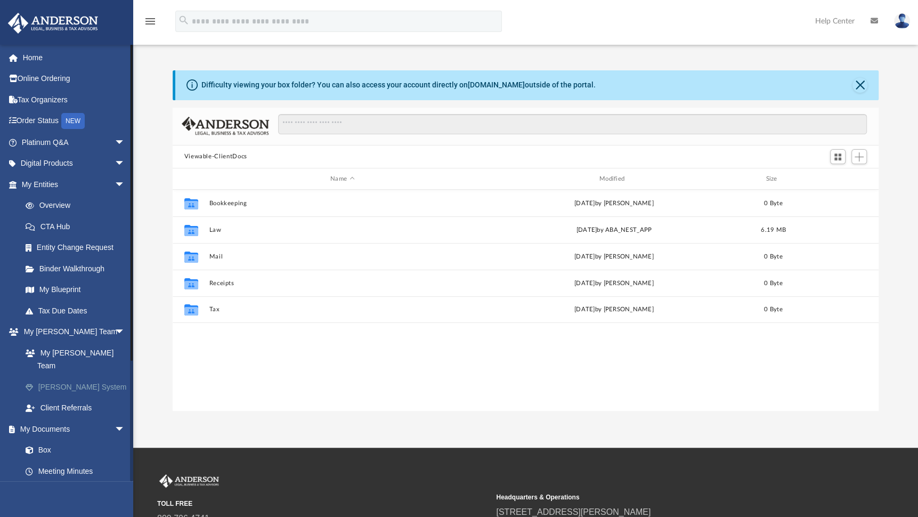
click at [89, 376] on link "[PERSON_NAME] System" at bounding box center [78, 386] width 126 height 21
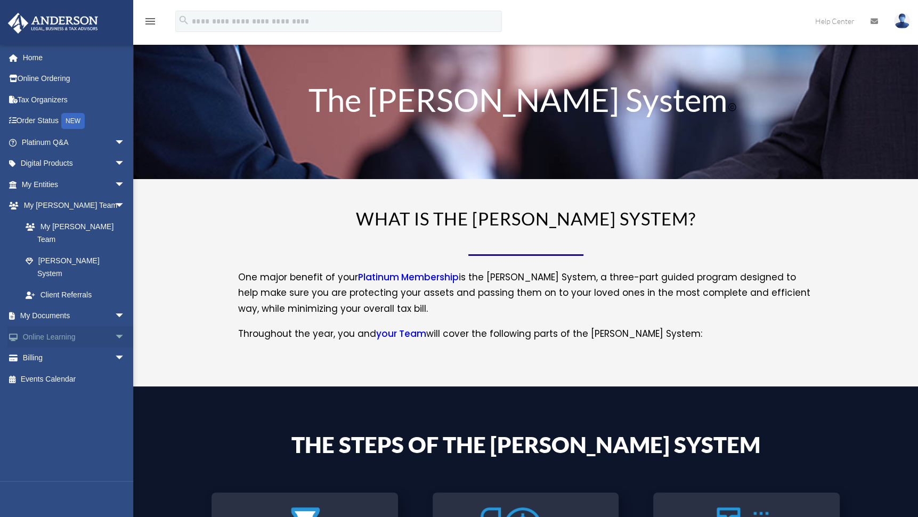
click at [49, 326] on link "Online Learning arrow_drop_down" at bounding box center [74, 336] width 134 height 21
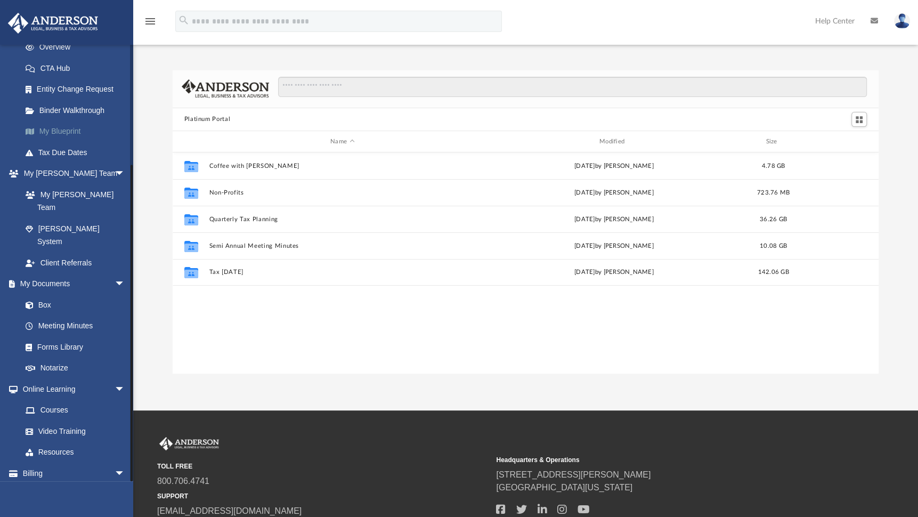
click at [66, 132] on link "My Blueprint" at bounding box center [78, 131] width 126 height 21
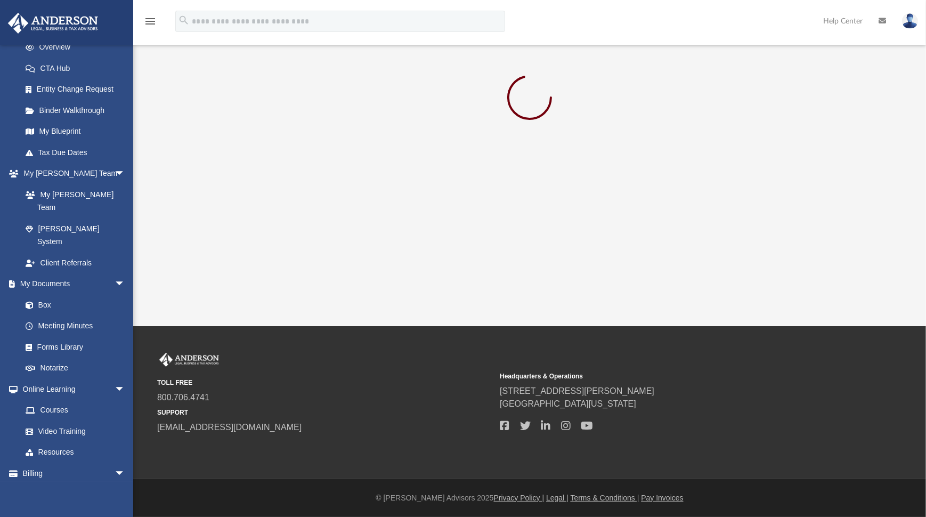
click at [169, 164] on div "App javier.gil@seven22capital.com Sign Out javier.gil@seven22capital.com Home O…" at bounding box center [463, 163] width 926 height 326
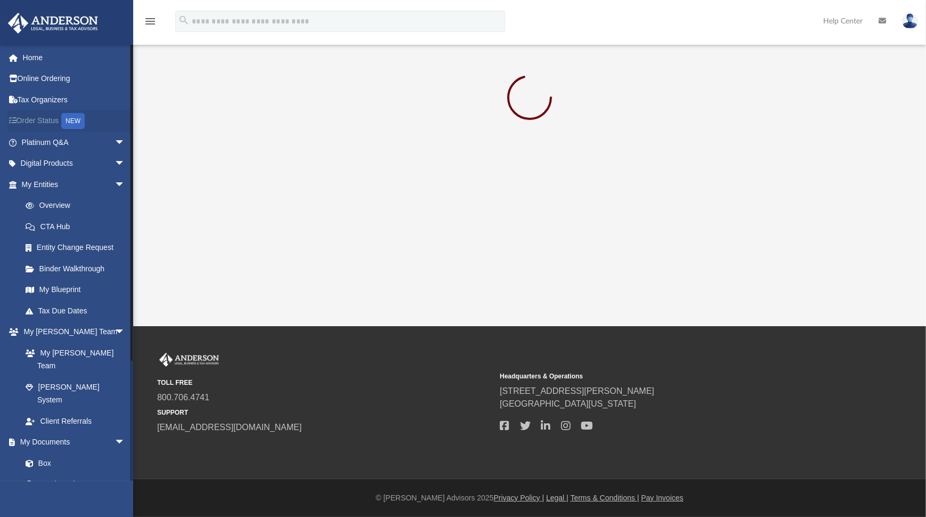
click at [47, 120] on link "Order Status NEW" at bounding box center [74, 121] width 134 height 22
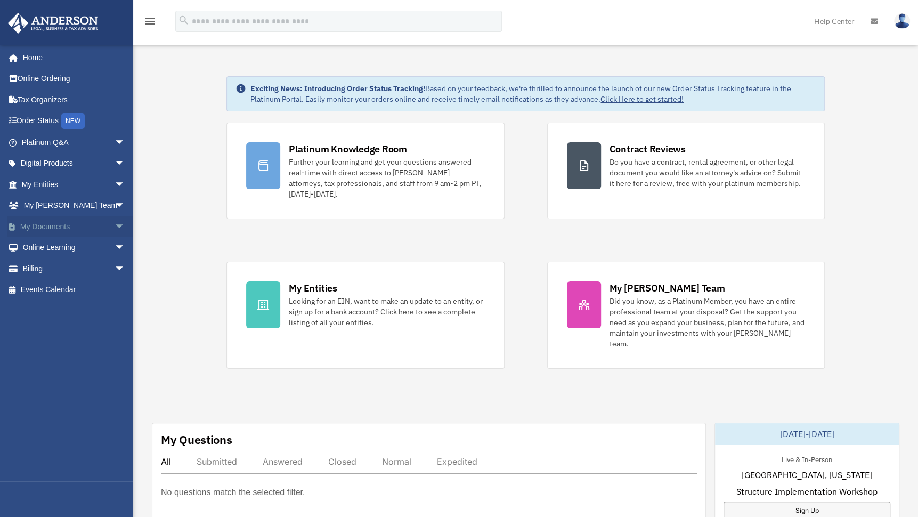
click at [115, 223] on span "arrow_drop_down" at bounding box center [125, 227] width 21 height 22
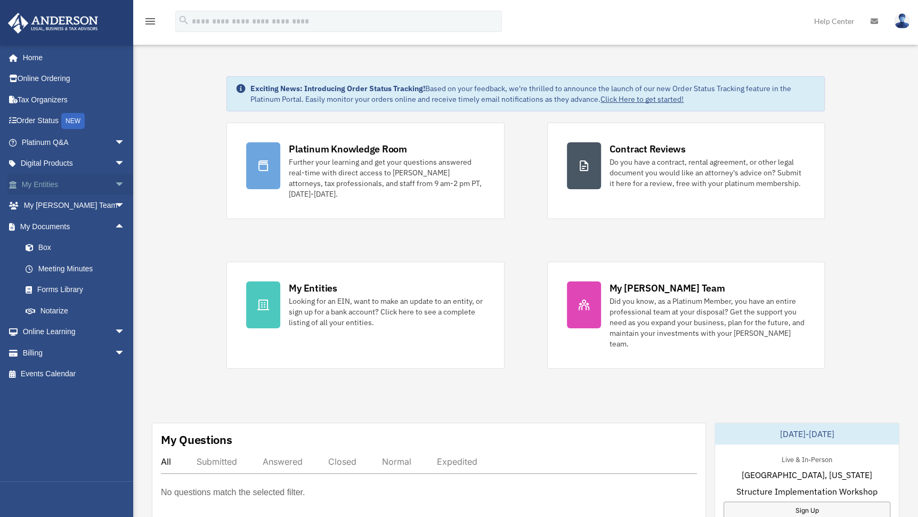
click at [115, 182] on span "arrow_drop_down" at bounding box center [125, 185] width 21 height 22
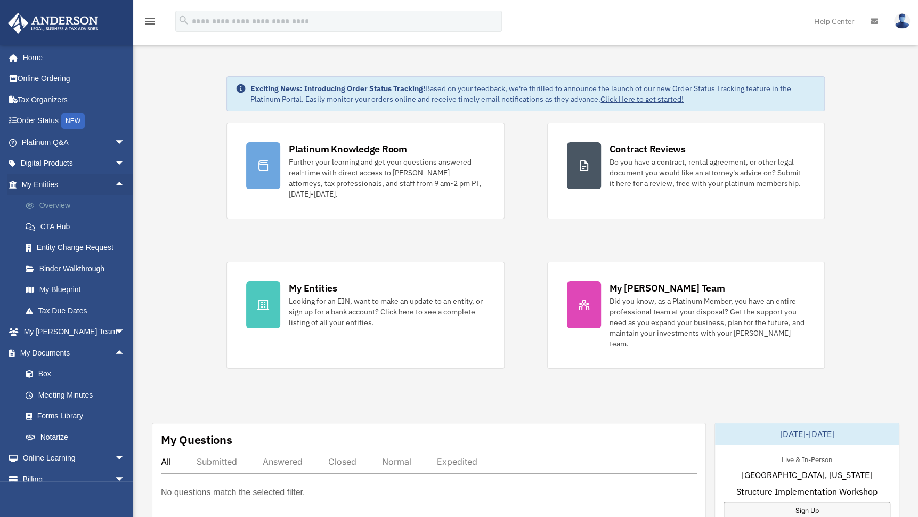
click at [84, 200] on link "Overview" at bounding box center [78, 205] width 126 height 21
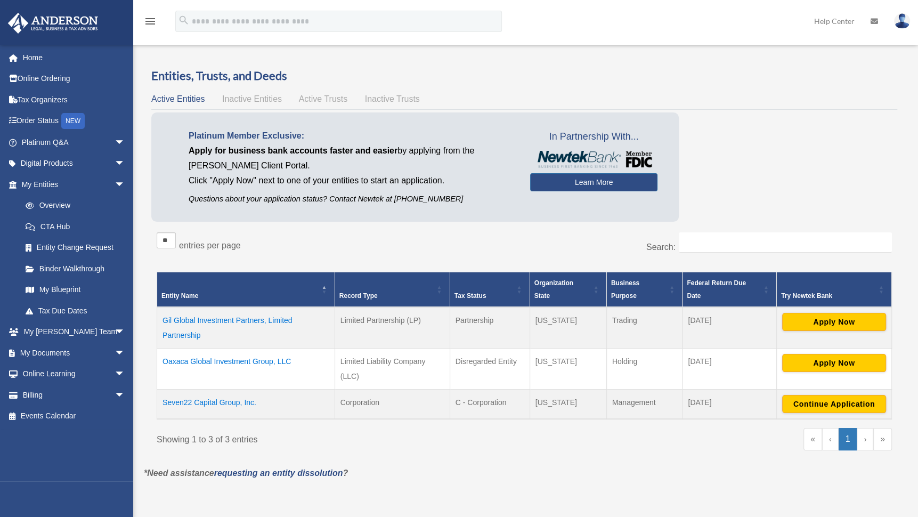
drag, startPoint x: 158, startPoint y: 322, endPoint x: 204, endPoint y: 338, distance: 49.0
click at [204, 338] on td "Gil Global Investment Partners, Limited Partnership" at bounding box center [246, 328] width 178 height 42
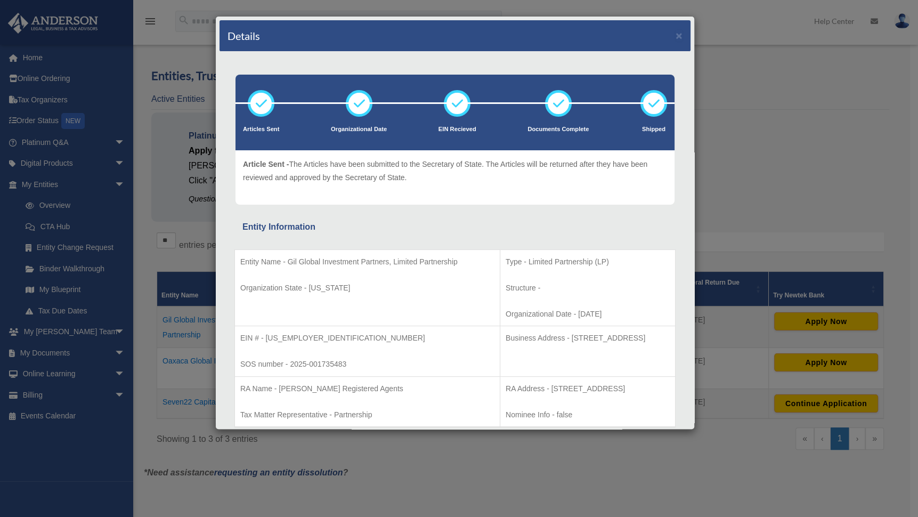
drag, startPoint x: 204, startPoint y: 338, endPoint x: 199, endPoint y: 321, distance: 18.2
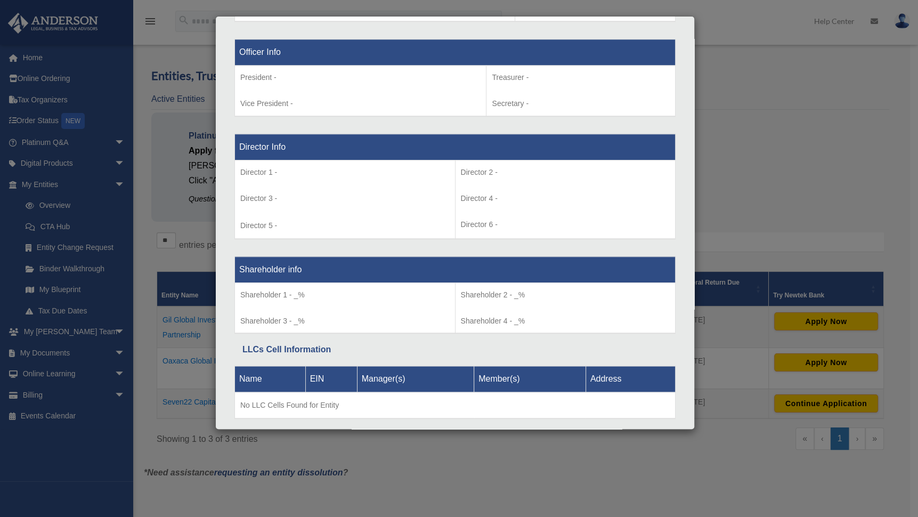
scroll to position [652, 0]
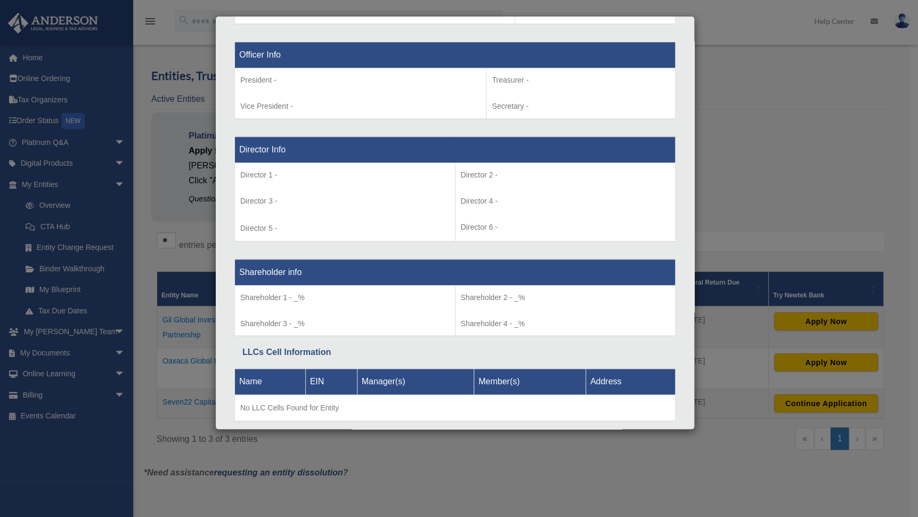
click at [352, 316] on td "Shareholder 1 - _% Shareholder 3 - _%" at bounding box center [345, 310] width 220 height 51
click at [363, 194] on td "Director 1 - Director 3 - Director 5 -" at bounding box center [345, 201] width 220 height 79
click at [284, 87] on p "President -" at bounding box center [360, 79] width 240 height 13
click at [291, 65] on th "Officer Info" at bounding box center [455, 55] width 440 height 26
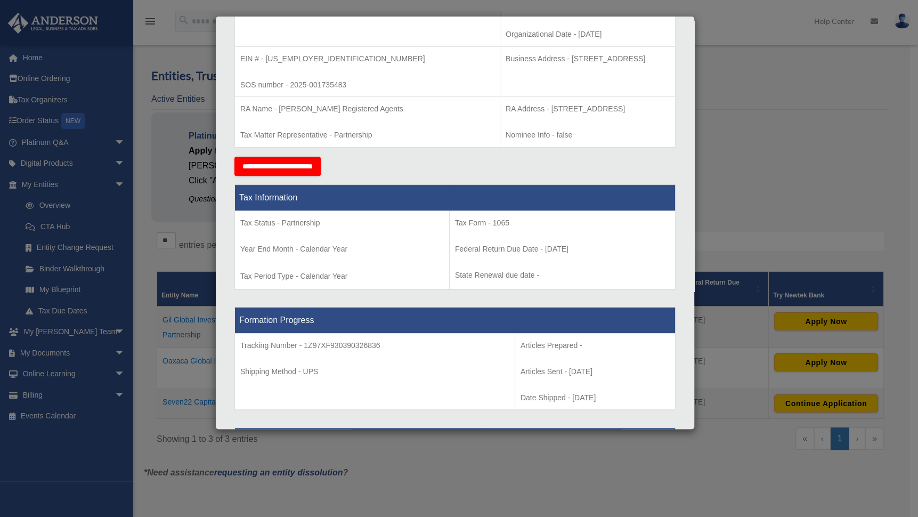
scroll to position [245, 0]
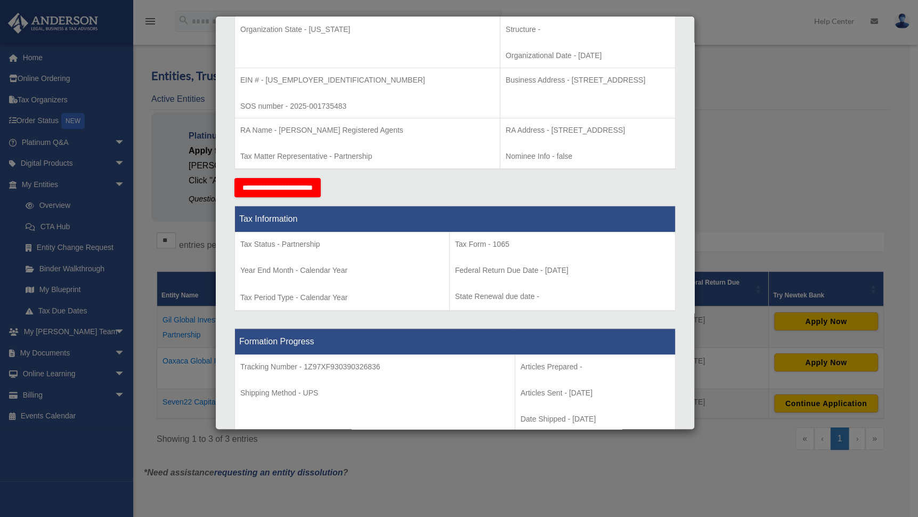
click at [123, 390] on div "Details × Articles Sent Organizational Date" at bounding box center [459, 258] width 918 height 517
